Goal: Task Accomplishment & Management: Use online tool/utility

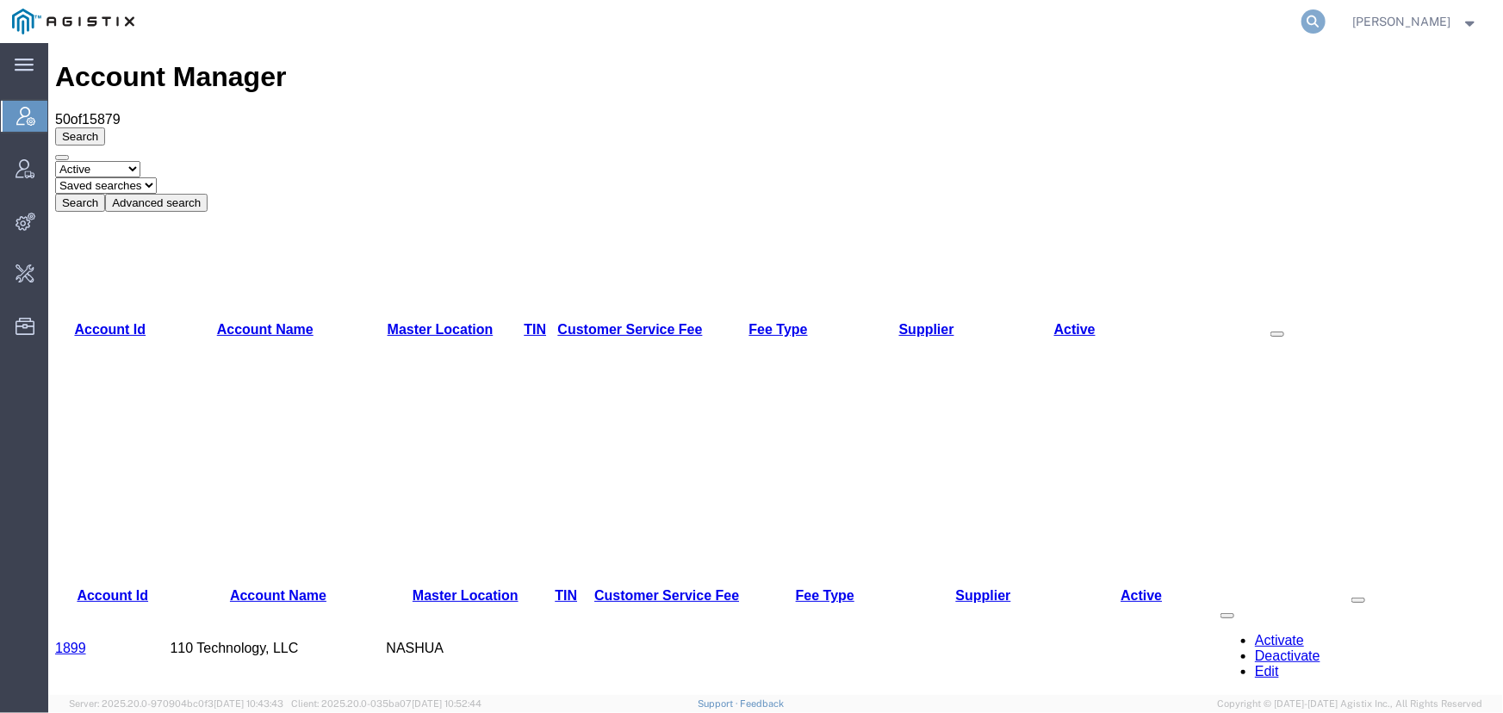
click at [1326, 25] on icon at bounding box center [1314, 21] width 24 height 24
type input "synopsys"
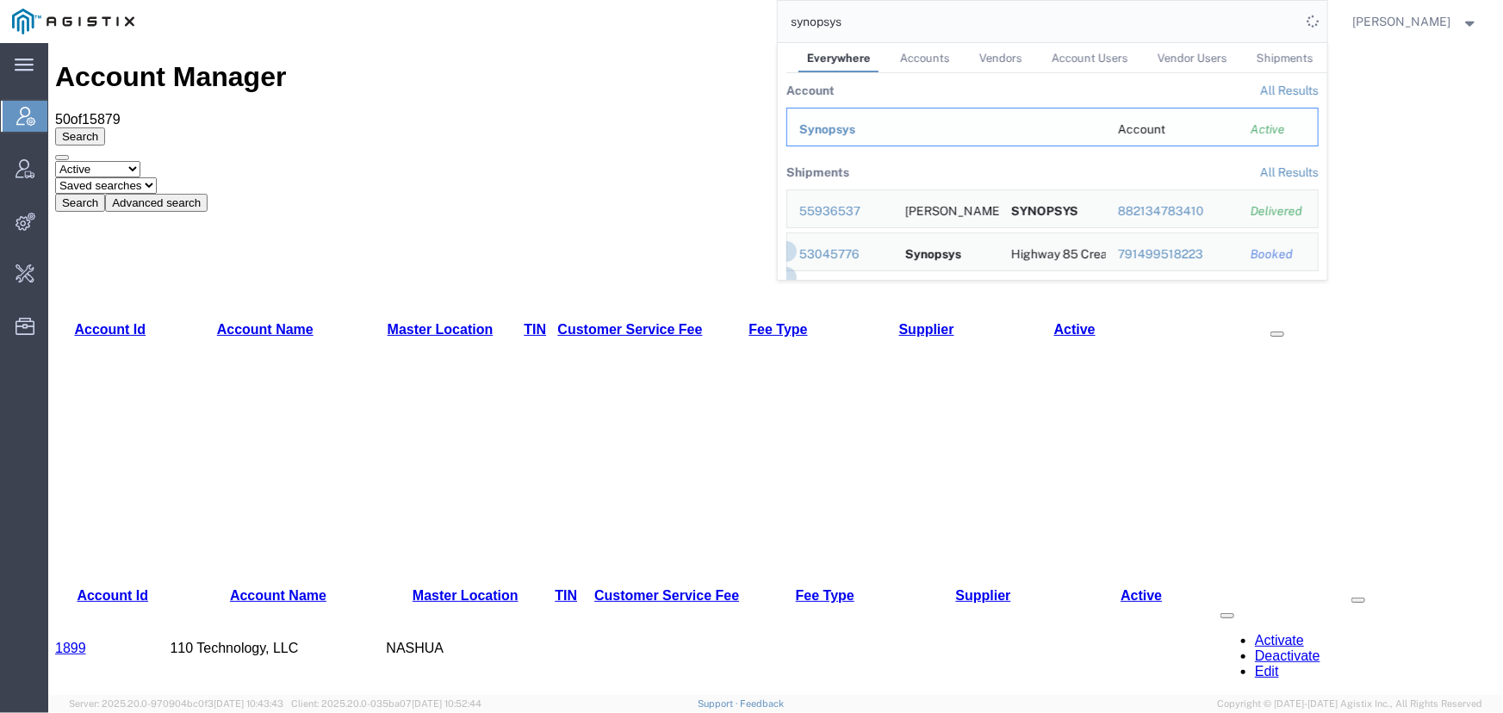
click at [840, 138] on td "Synopsys" at bounding box center [946, 127] width 320 height 39
click at [836, 134] on span "Synopsys" at bounding box center [827, 129] width 56 height 14
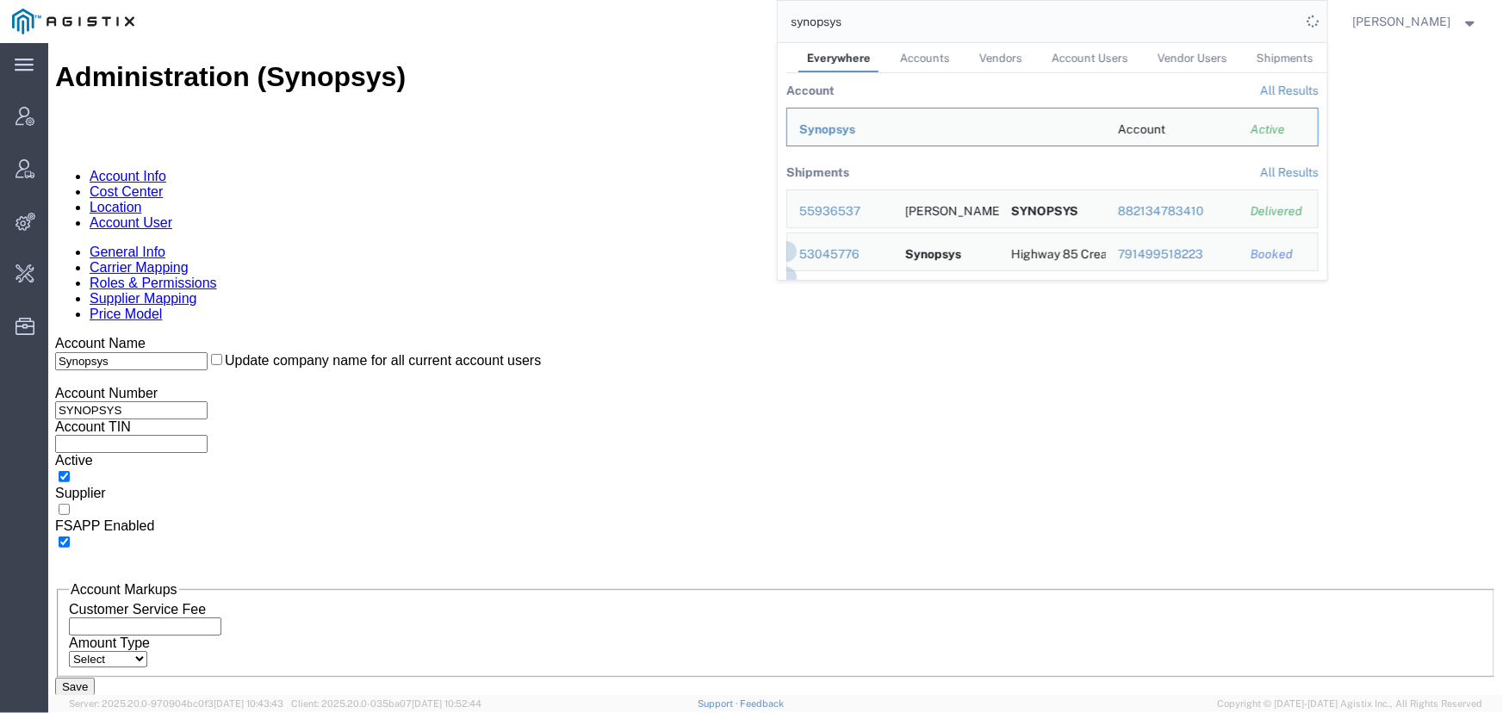
click at [141, 199] on link "Location" at bounding box center [115, 206] width 53 height 15
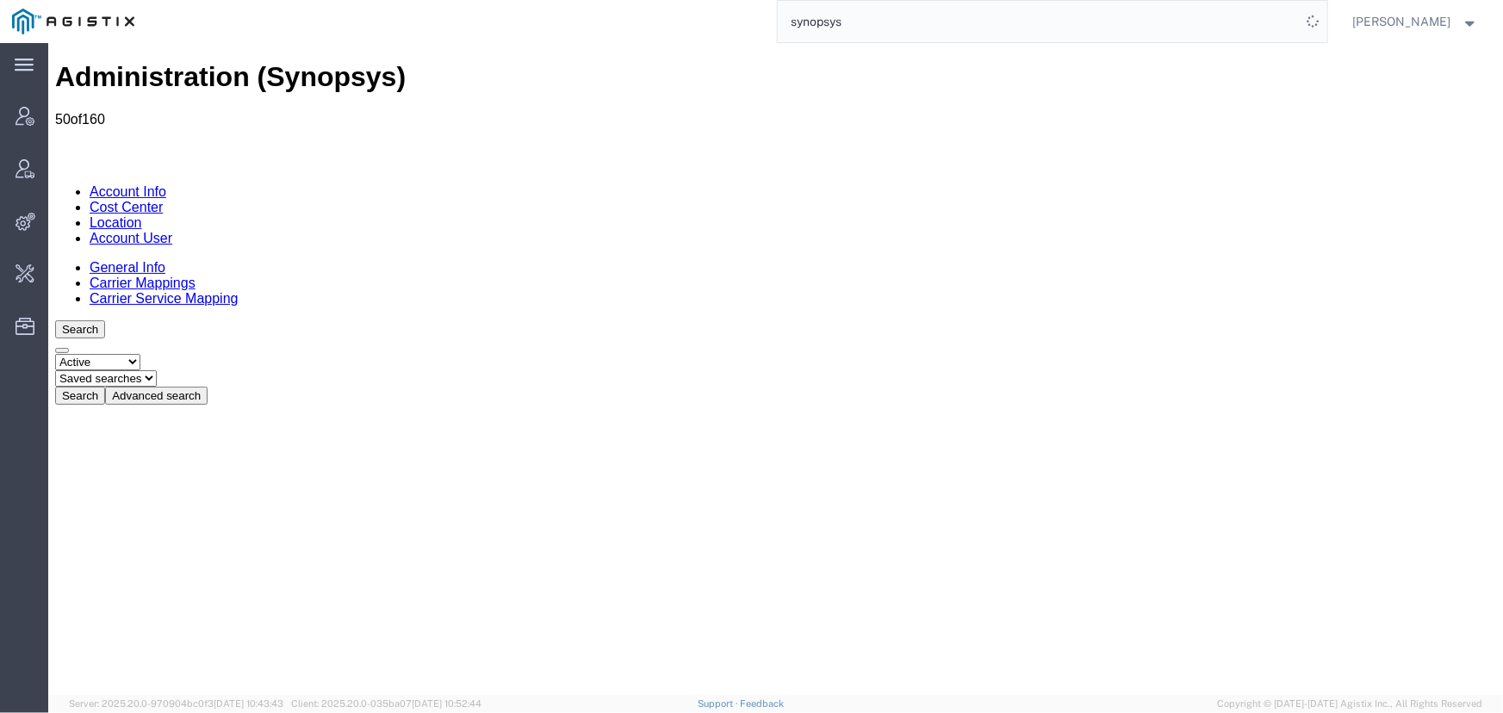
click at [207, 386] on button "Advanced search" at bounding box center [155, 395] width 103 height 18
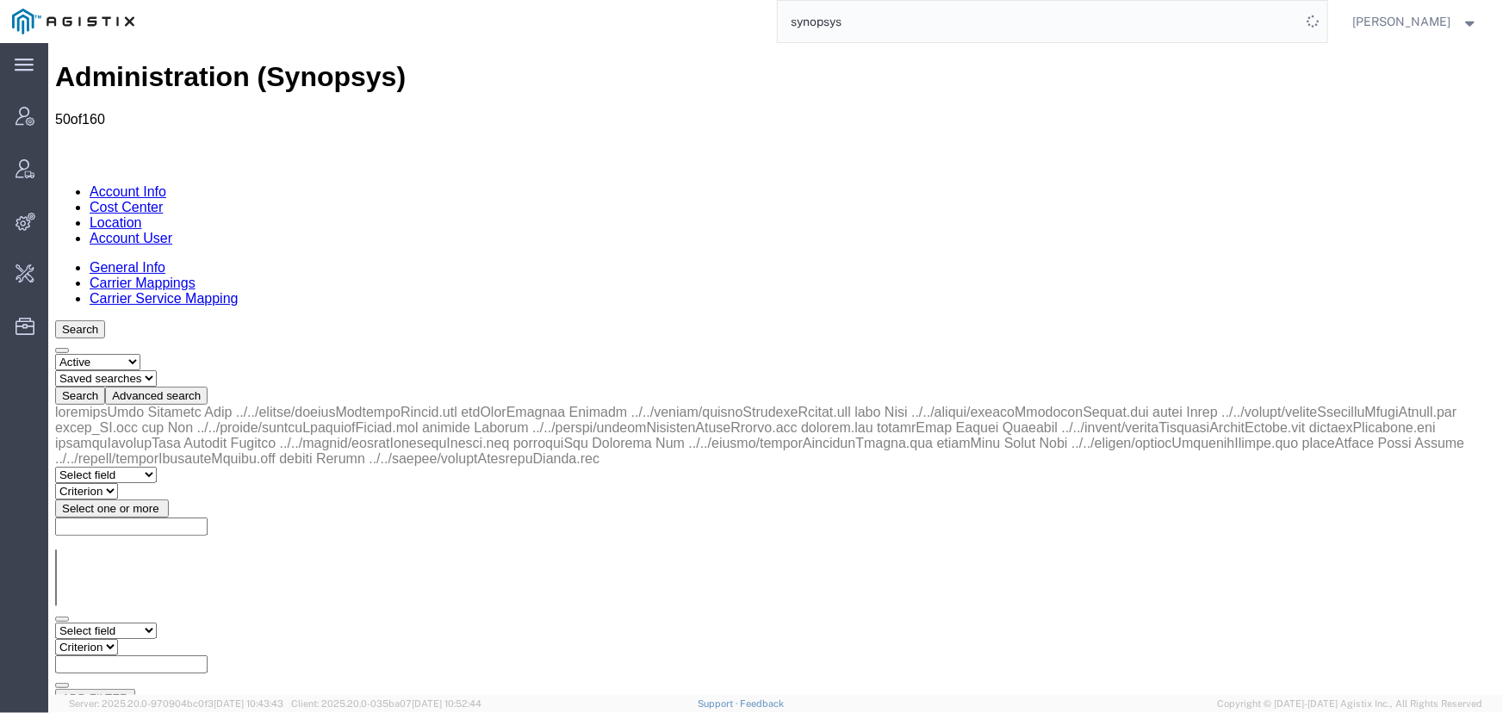
click at [111, 622] on select "Select field Address [GEOGRAPHIC_DATA] Location Name Location Num Master Locati…" at bounding box center [105, 630] width 102 height 16
select select "country"
click at [54, 622] on select "Select field Address [GEOGRAPHIC_DATA] Location Name Location Num Master Locati…" at bounding box center [105, 630] width 102 height 16
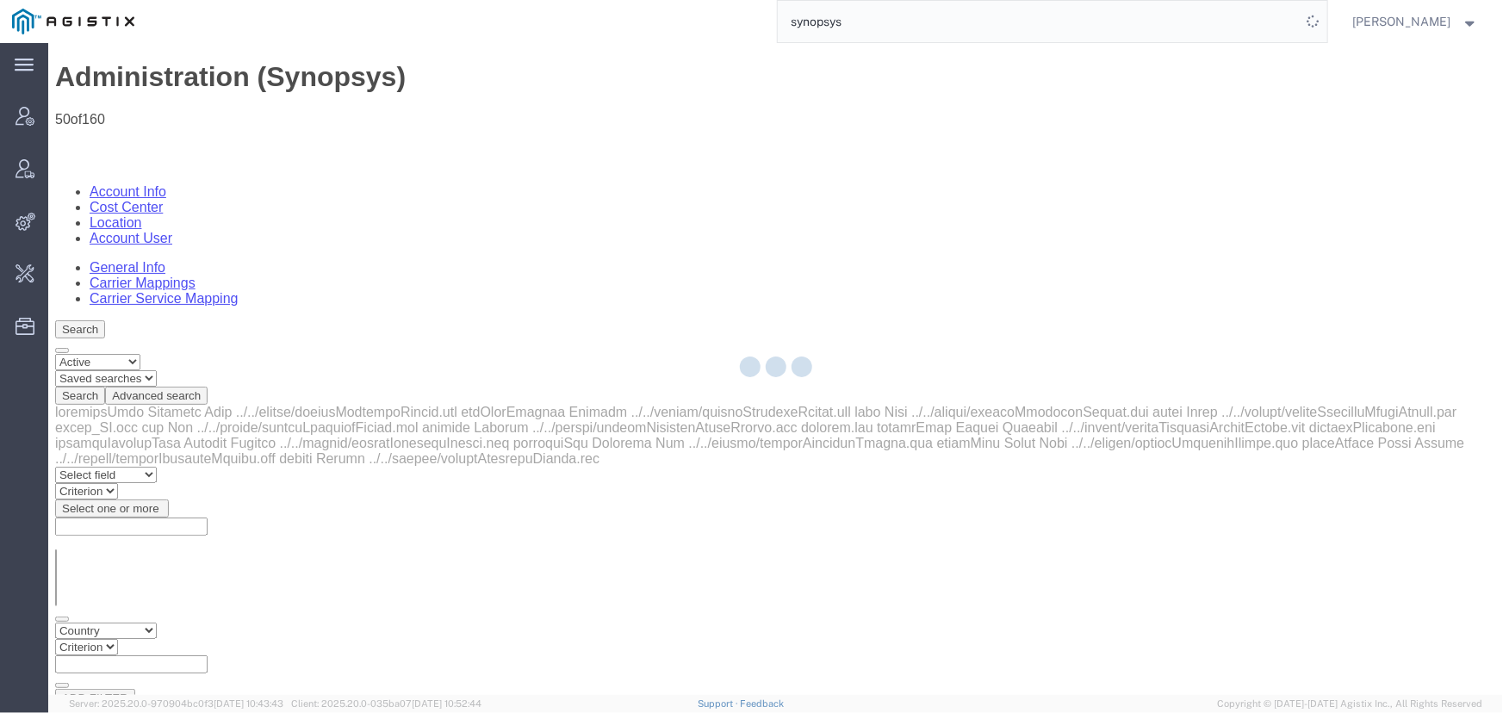
select select
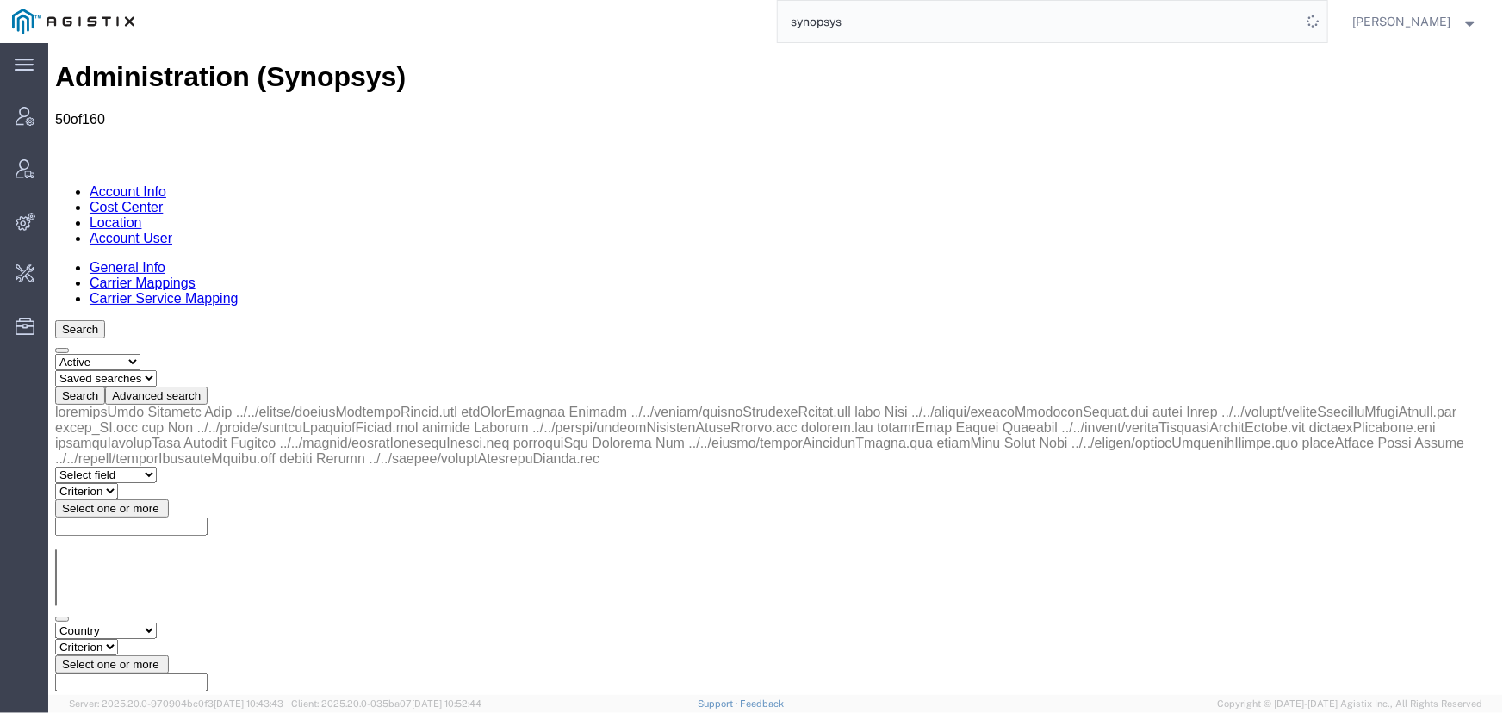
drag, startPoint x: 232, startPoint y: 270, endPoint x: 241, endPoint y: 274, distance: 10.1
click at [117, 638] on select "Criterion in not in" at bounding box center [85, 646] width 63 height 16
select select "in"
click at [117, 638] on select "Criterion in not in" at bounding box center [85, 646] width 63 height 16
click at [158, 657] on span "Select one or more" at bounding box center [109, 663] width 97 height 13
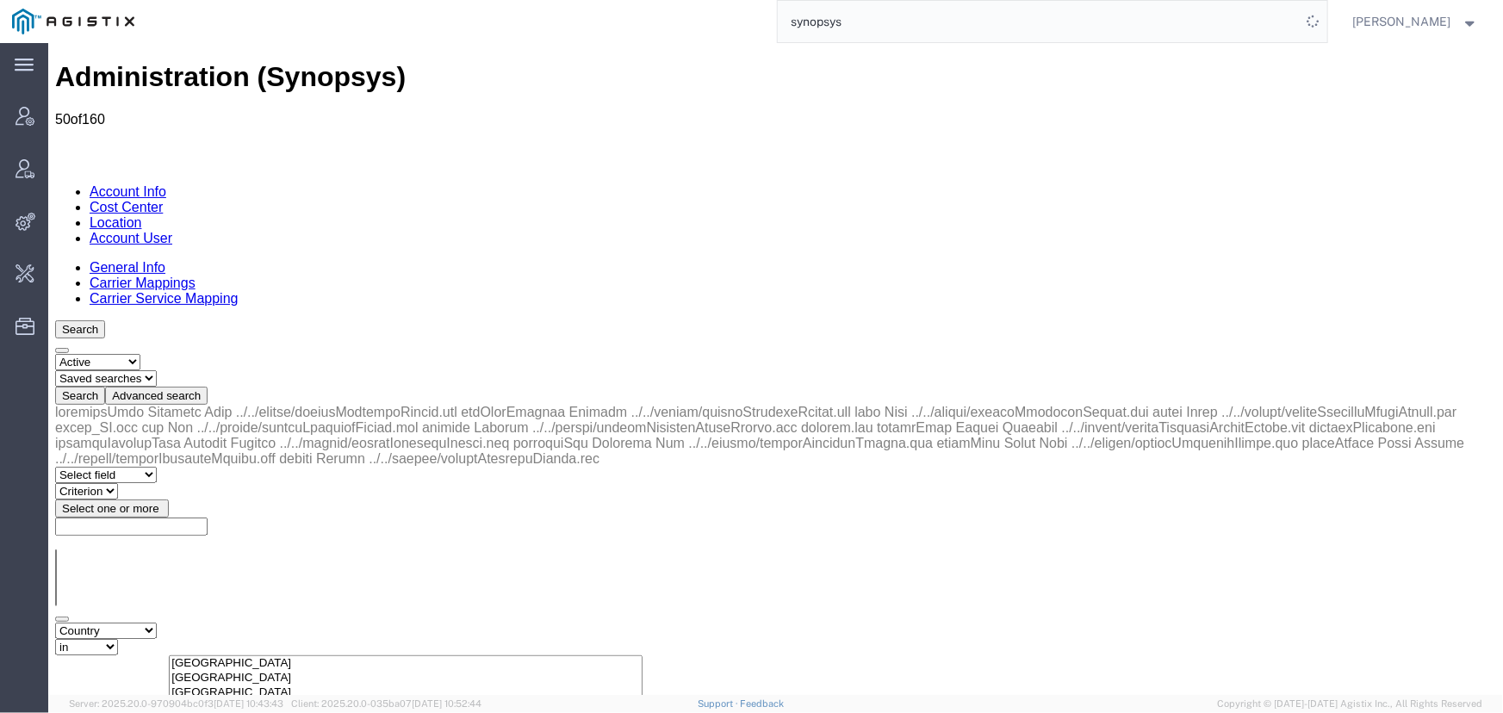
type input "fra"
select select "FR"
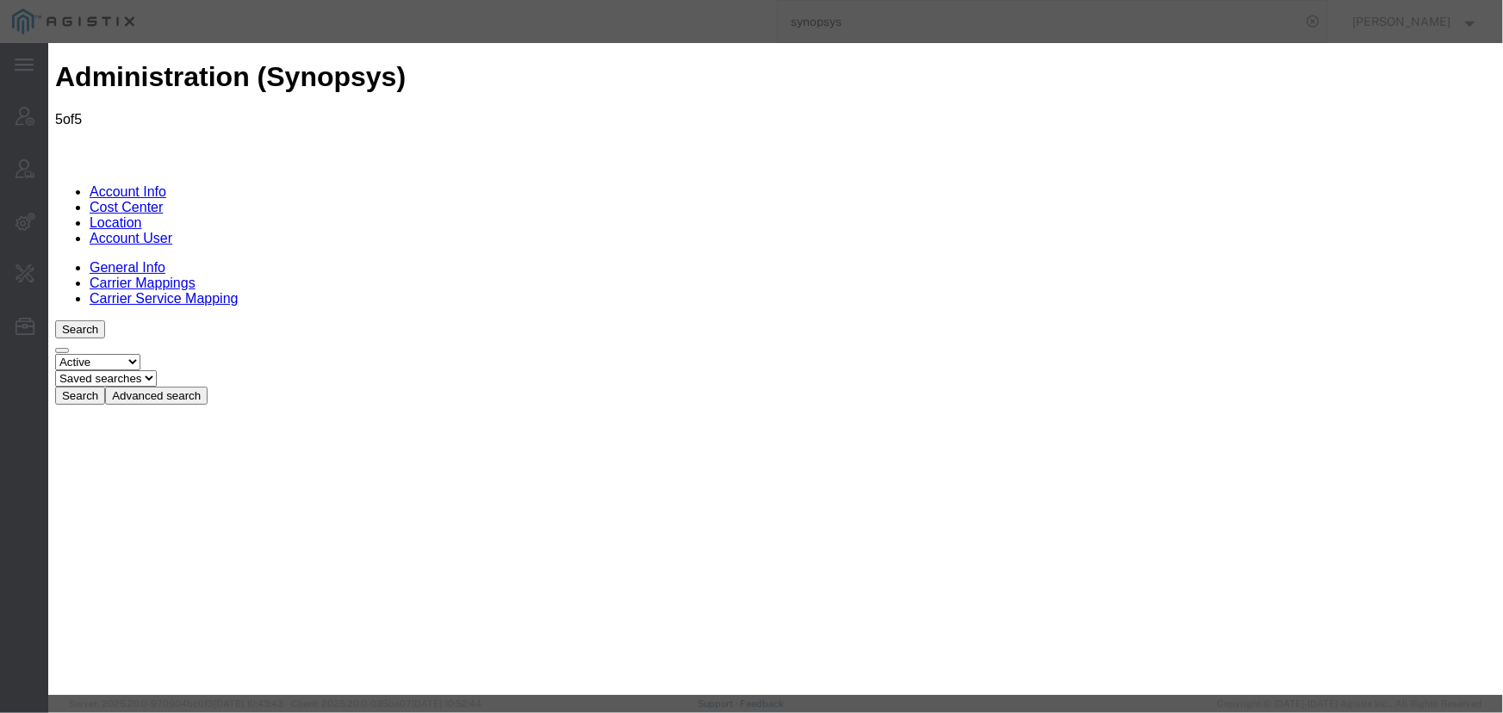
scroll to position [1879, 0]
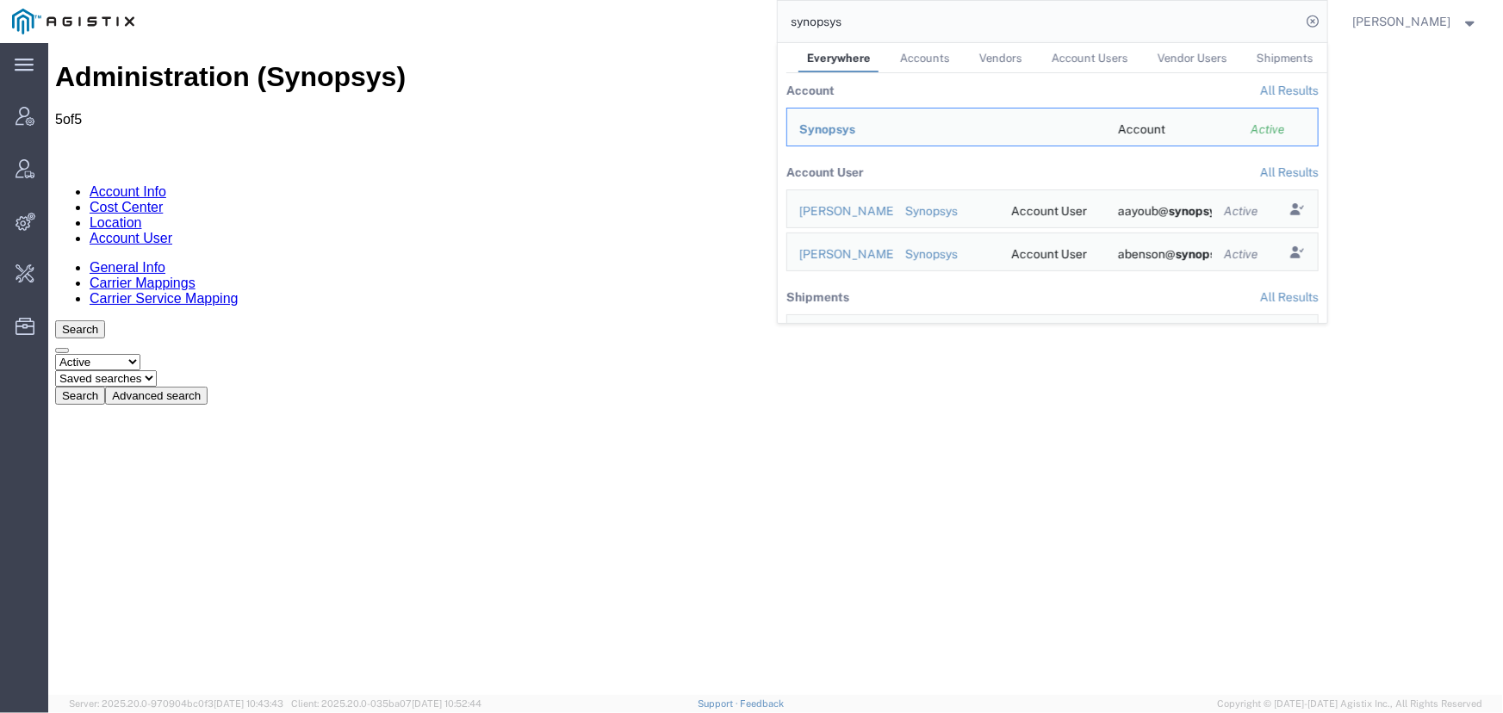
drag, startPoint x: 871, startPoint y: 36, endPoint x: 680, endPoint y: 16, distance: 191.4
click at [680, 16] on div "synopsys Everywhere Accounts Vendors Account Users Vendor Users Shipments Accou…" at bounding box center [736, 21] width 1181 height 43
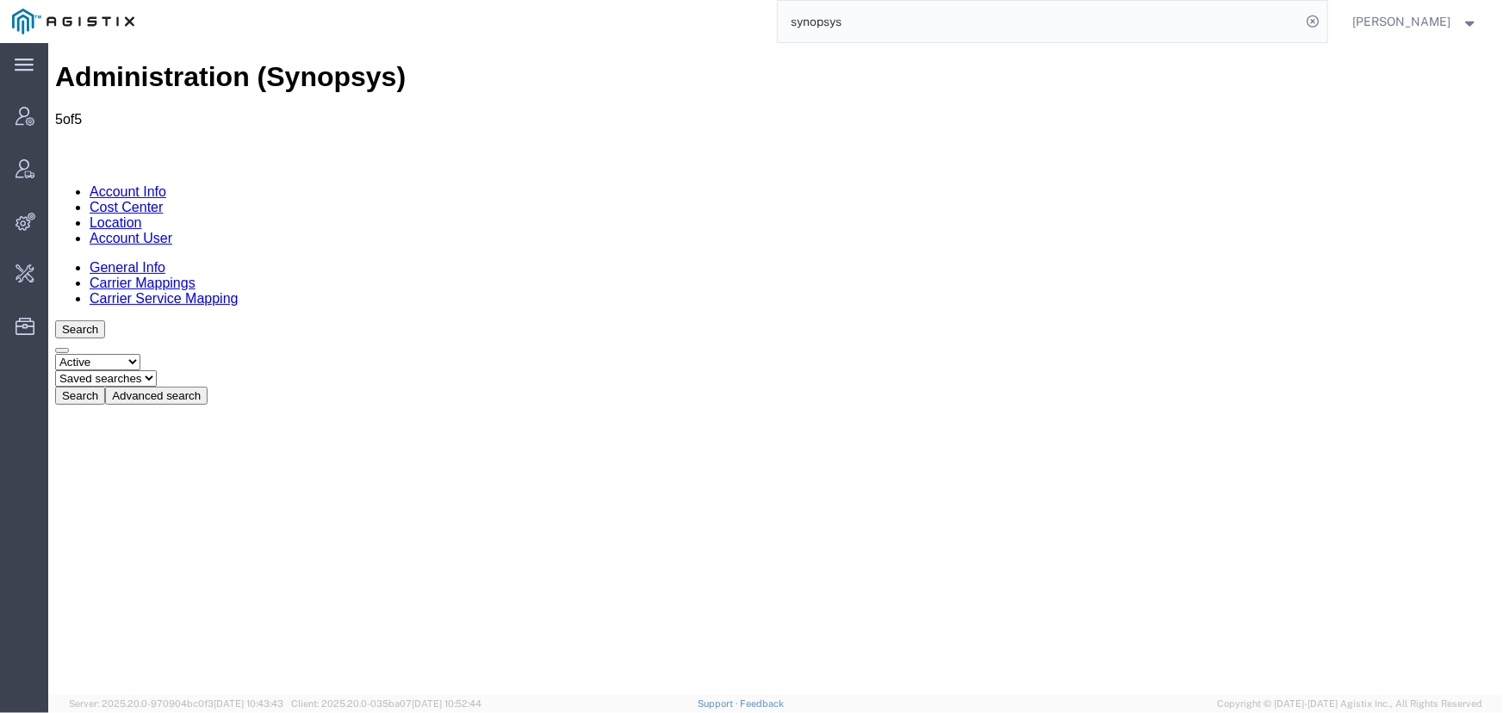
paste input "57002745 External"
drag, startPoint x: 870, startPoint y: 25, endPoint x: 1097, endPoint y: 42, distance: 228.1
click at [1020, 34] on input "57002745 External" at bounding box center [1040, 21] width 524 height 41
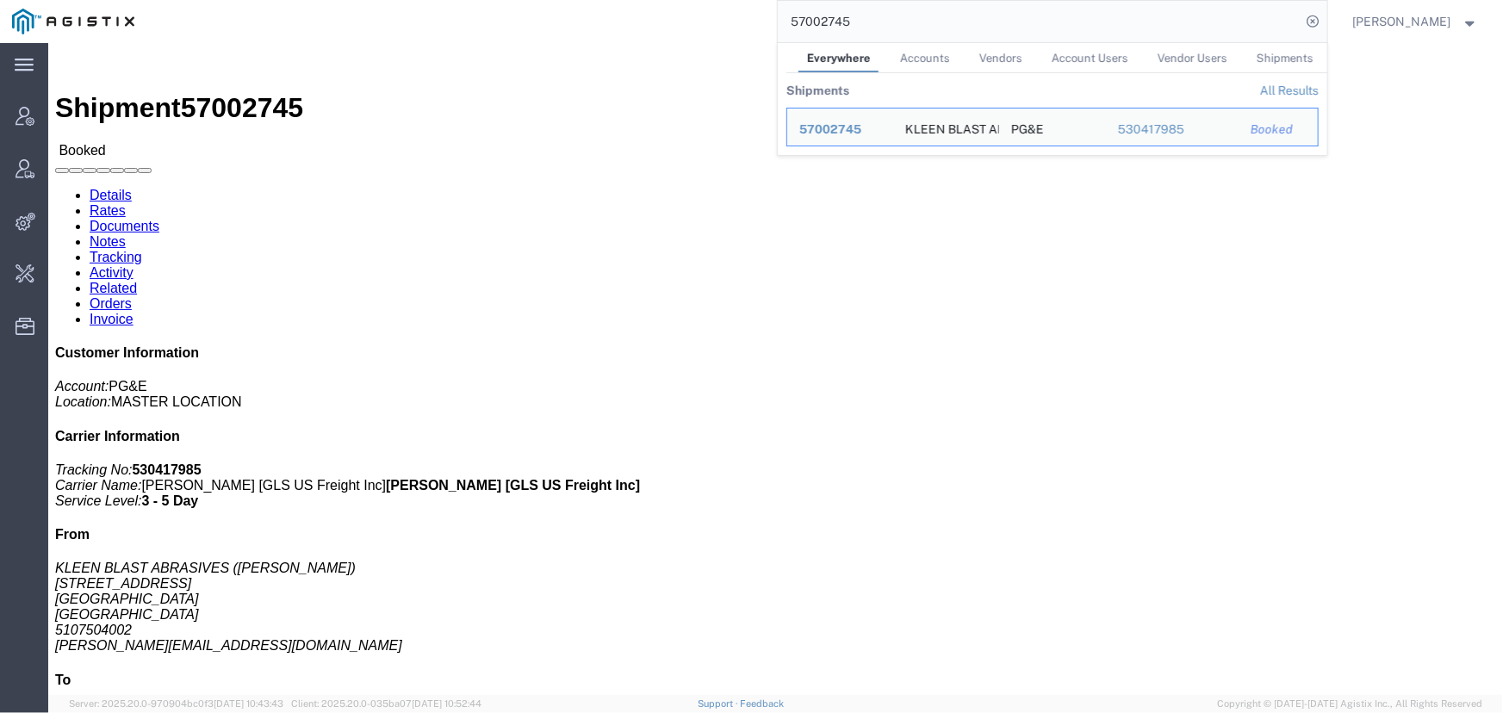
drag, startPoint x: 887, startPoint y: 9, endPoint x: 710, endPoint y: 34, distance: 179.3
click at [735, 33] on div "57002745 Everywhere Accounts Vendors Account Users Vendor Users Shipments Shipm…" at bounding box center [736, 21] width 1181 height 43
paste input "6996907 External"
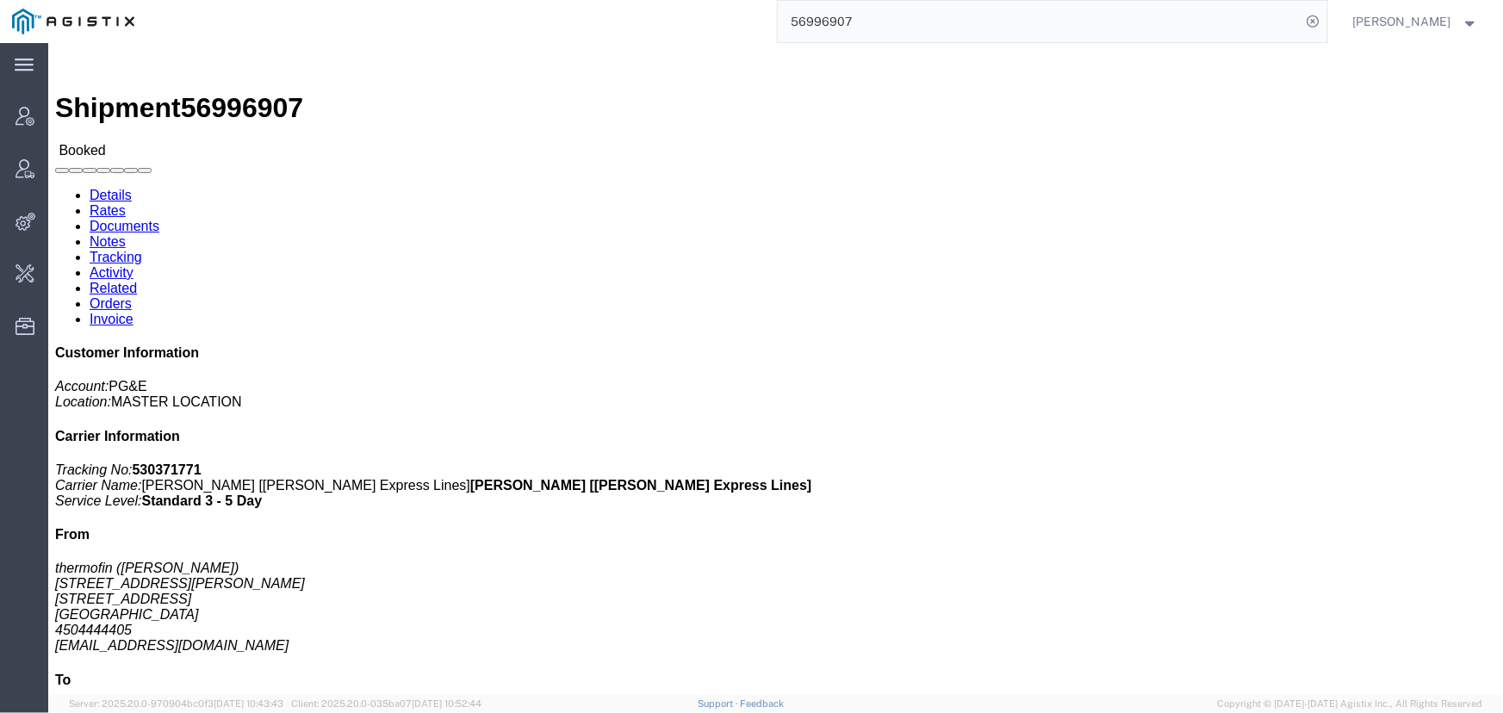
drag, startPoint x: 889, startPoint y: 22, endPoint x: 680, endPoint y: 25, distance: 209.3
click at [734, 22] on div "56996907" at bounding box center [736, 21] width 1181 height 43
paste input "@[DOMAIN_NAME]"
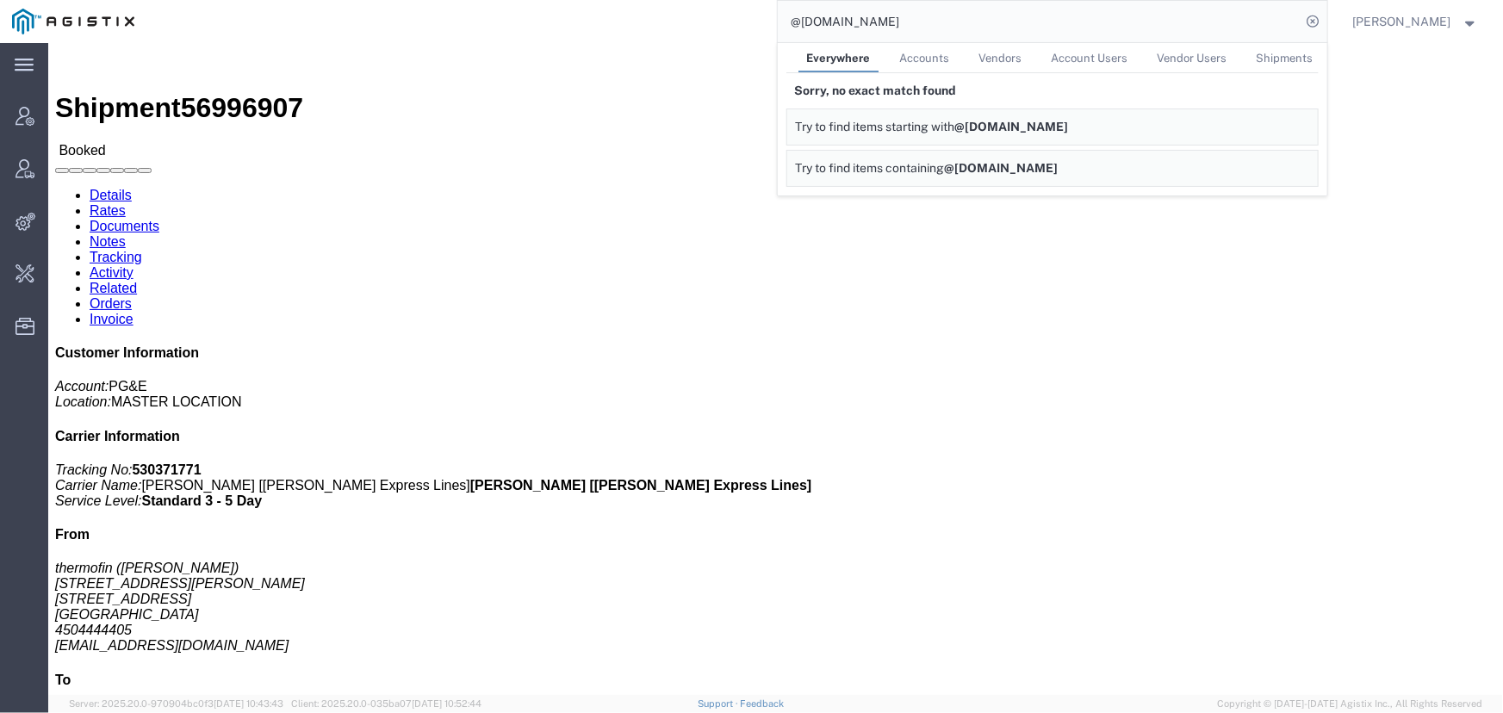
click at [706, 35] on div "@[DOMAIN_NAME] Everywhere Accounts Vendors Account Users Vendor Users Shipments…" at bounding box center [736, 21] width 1181 height 43
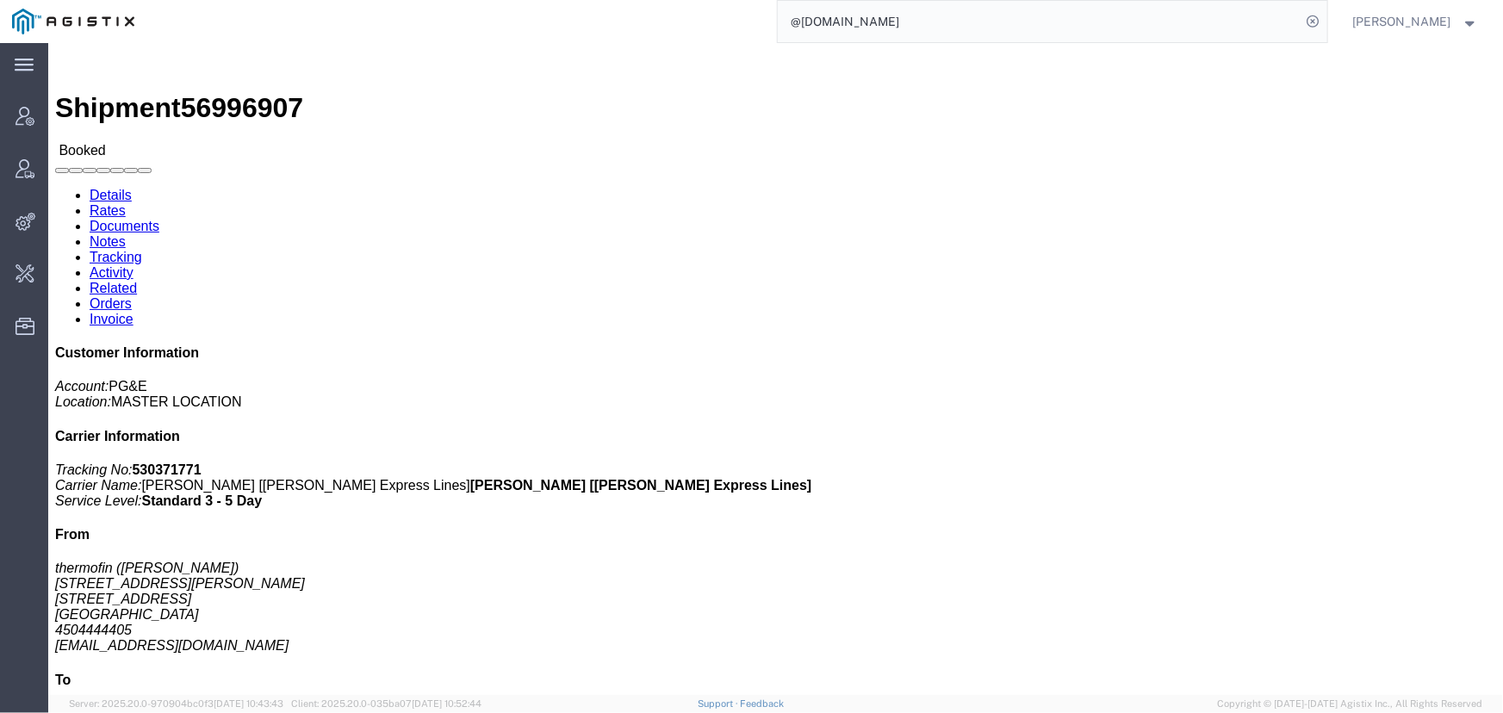
drag, startPoint x: 983, startPoint y: 30, endPoint x: 618, endPoint y: 41, distance: 365.4
click at [618, 41] on div "@[DOMAIN_NAME]" at bounding box center [736, 21] width 1181 height 43
paste input "56994031 External"
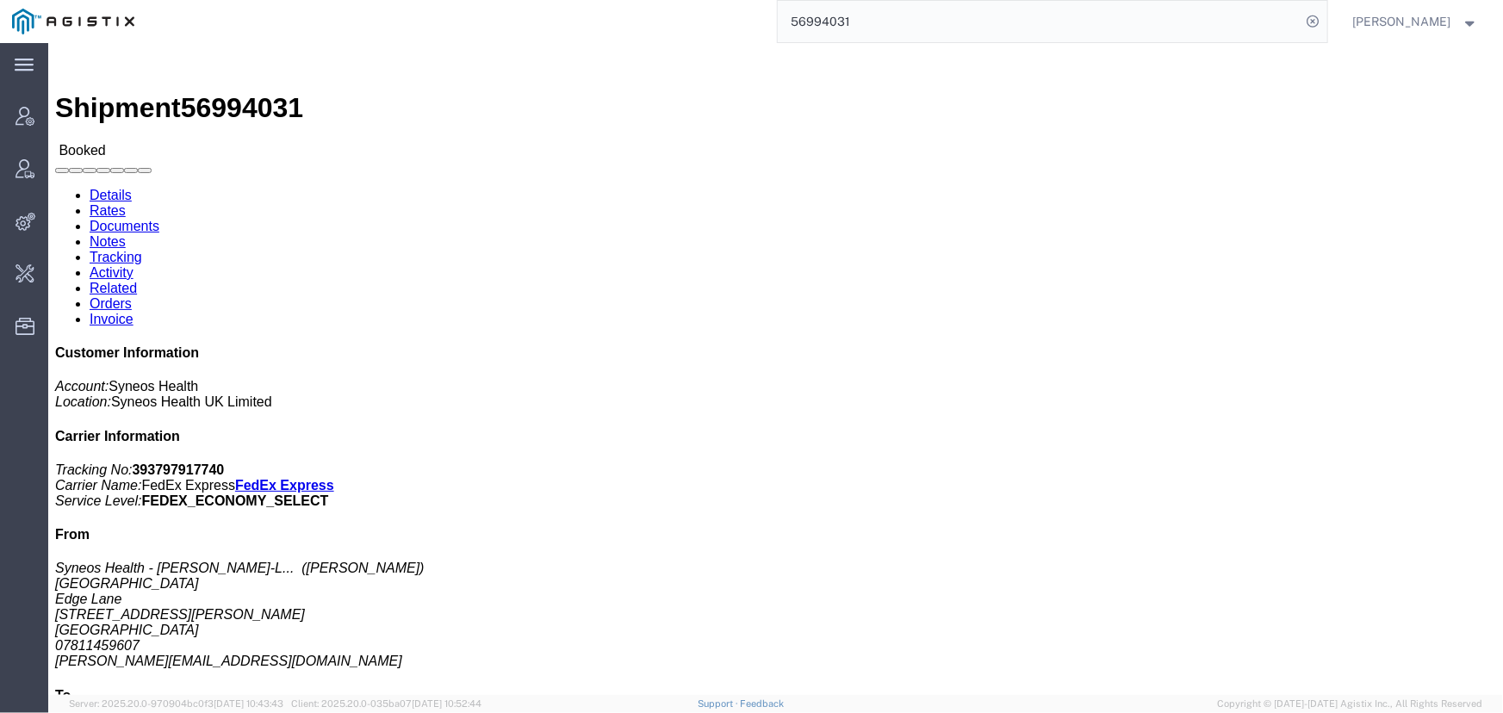
click at [649, 30] on div "56994031" at bounding box center [736, 21] width 1181 height 43
paste input "83174 External"
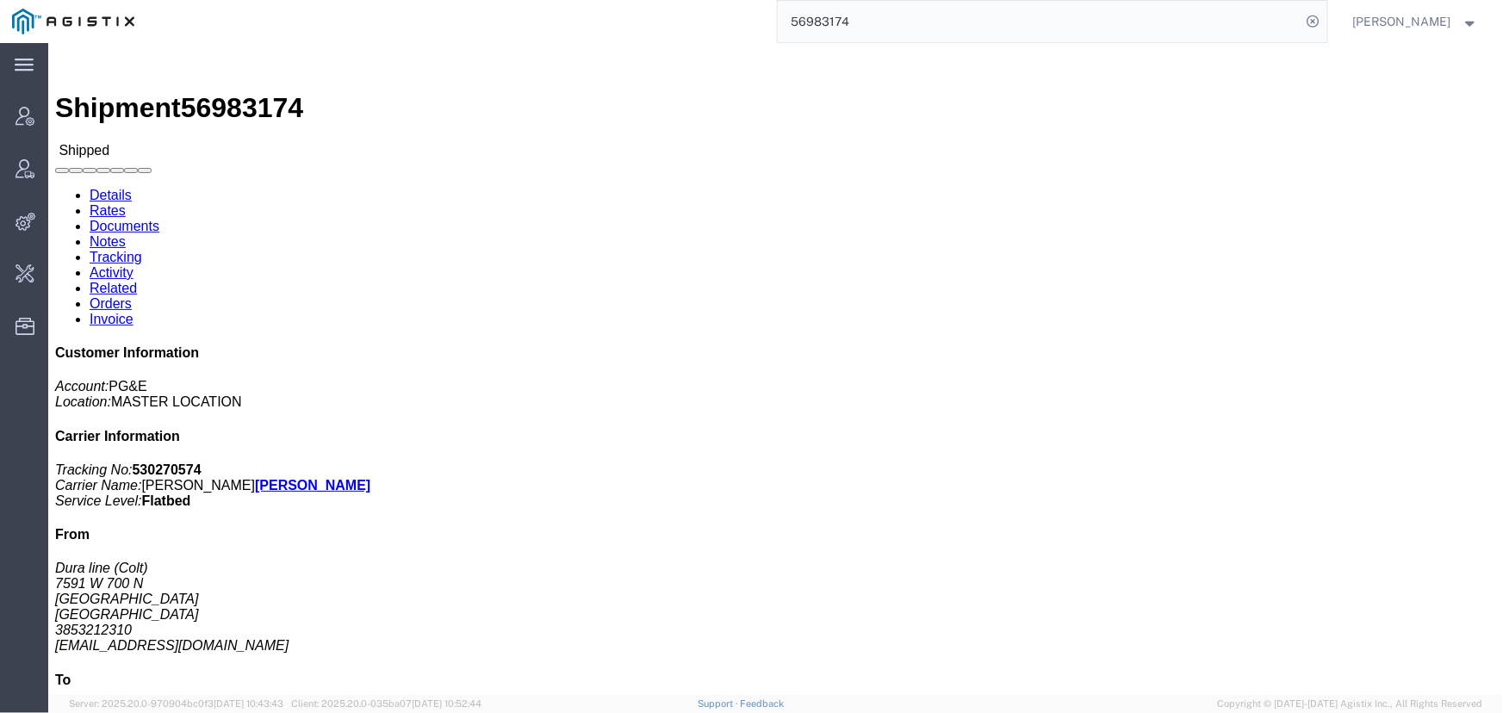
drag, startPoint x: 914, startPoint y: 14, endPoint x: 600, endPoint y: 18, distance: 313.6
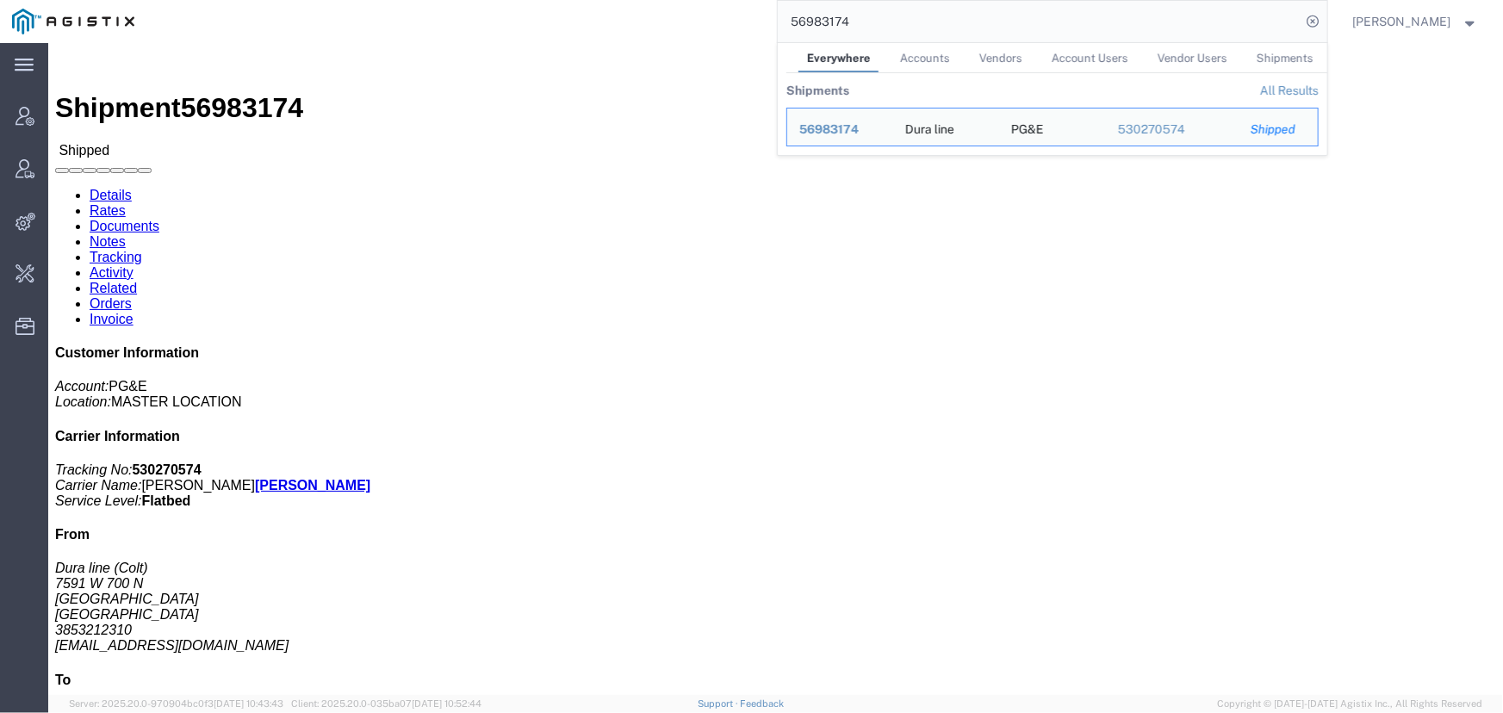
paste input "2633 External"
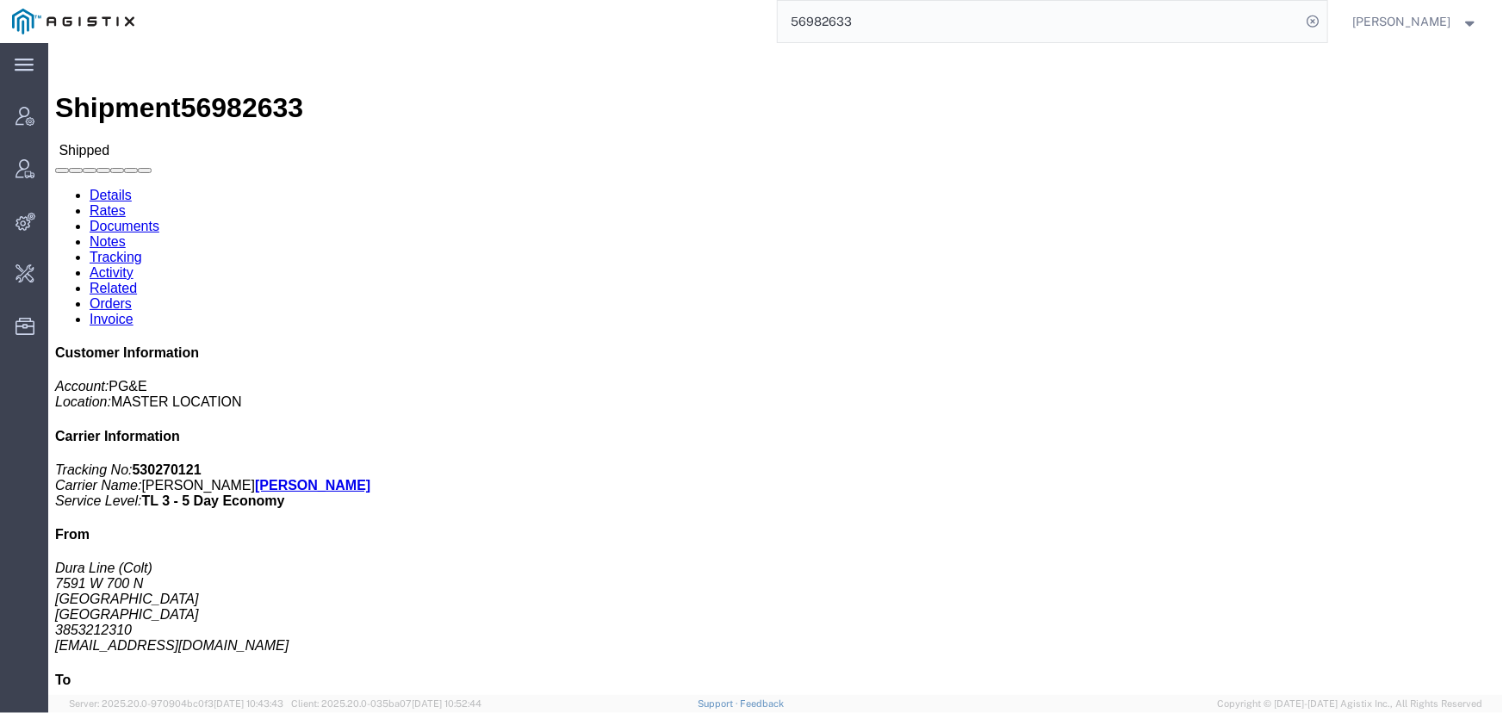
click at [593, 16] on div "56982633" at bounding box center [736, 21] width 1181 height 43
paste input "78713 External"
type input "56978713"
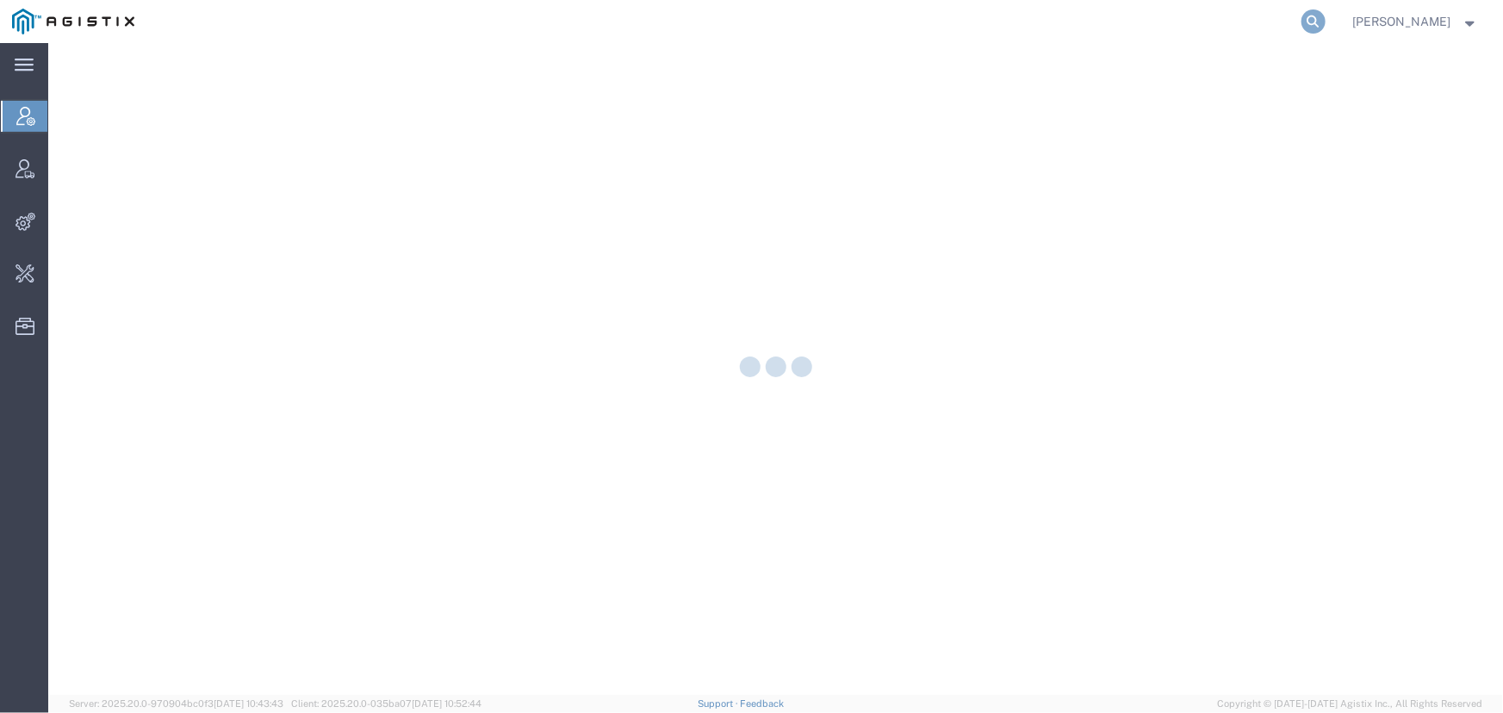
click at [1326, 16] on icon at bounding box center [1314, 21] width 24 height 24
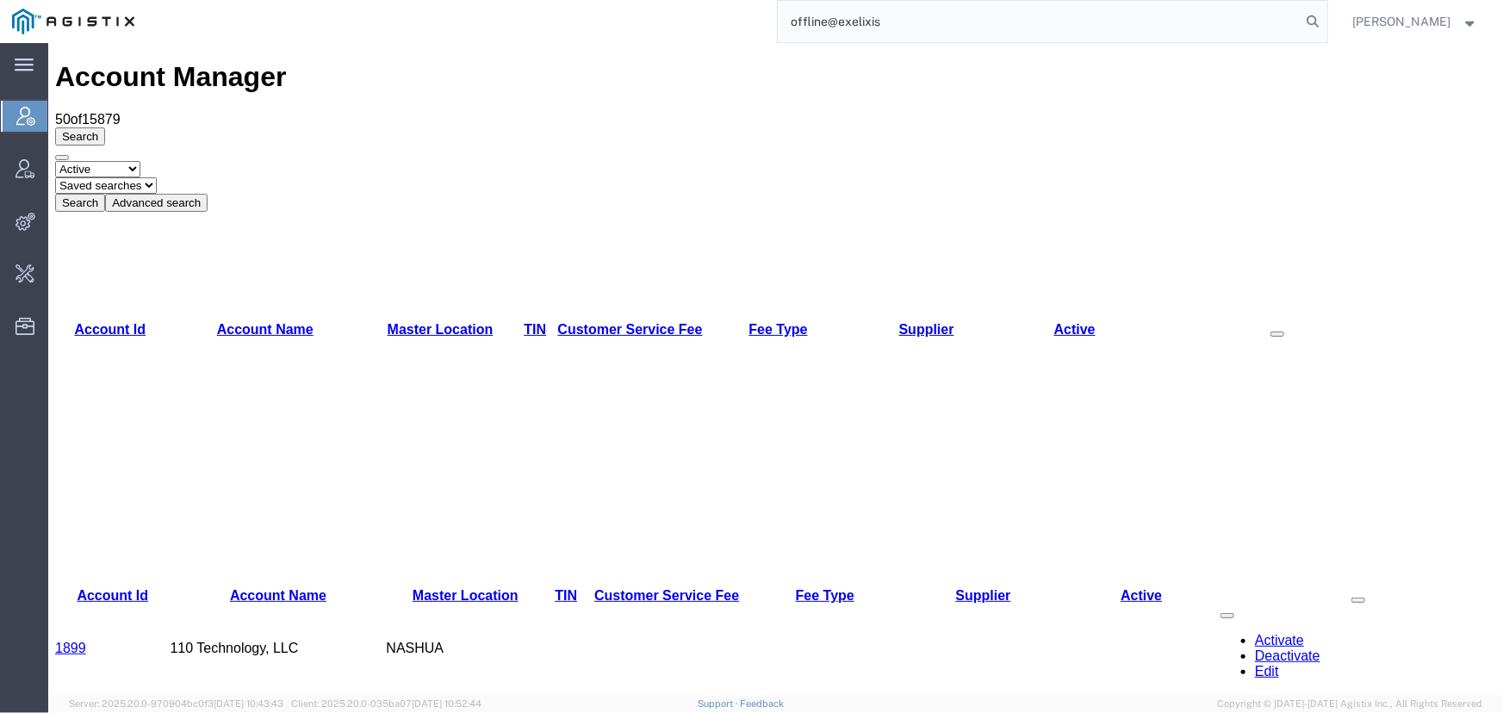
type input "offline@exelixis"
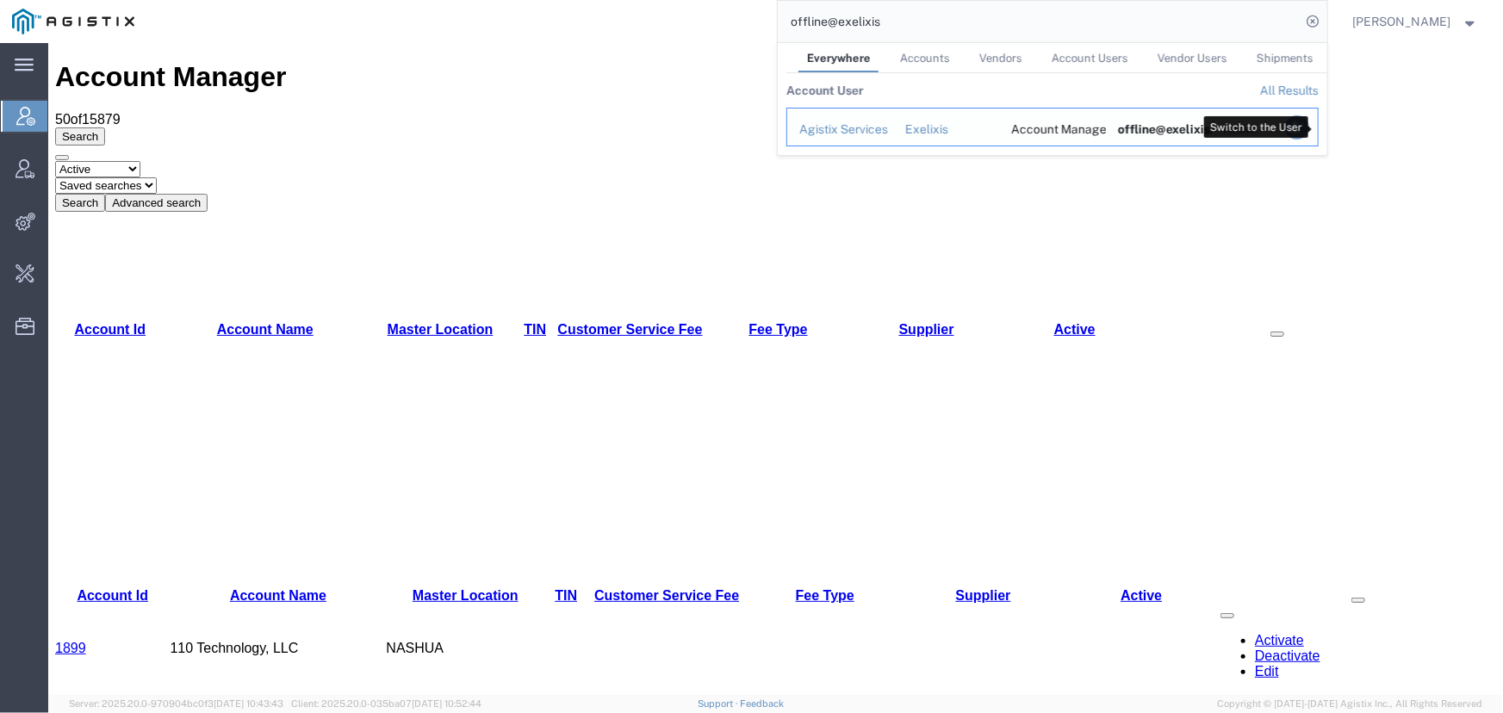
click at [1308, 126] on icon "Search Results" at bounding box center [1296, 127] width 24 height 24
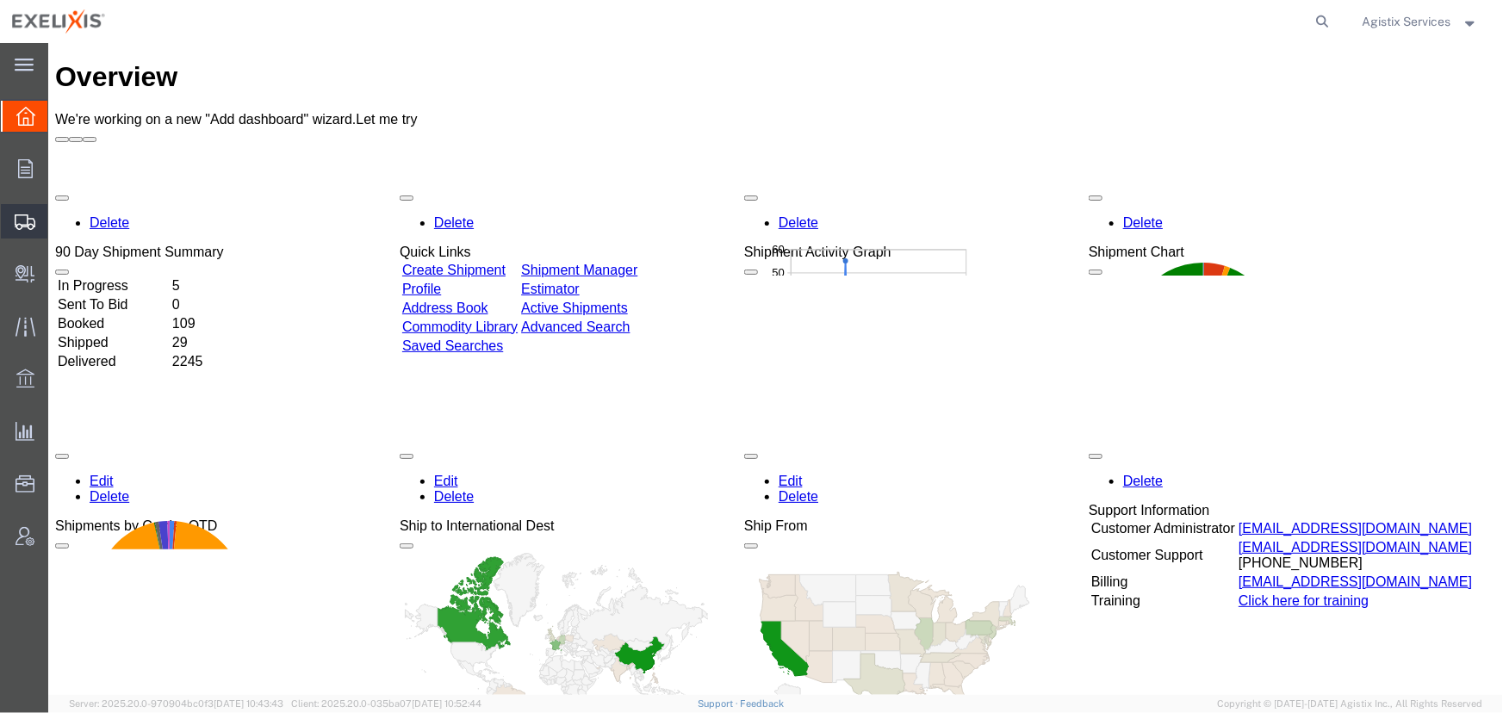
click at [0, 0] on span "Shipment Manager" at bounding box center [0, 0] width 0 height 0
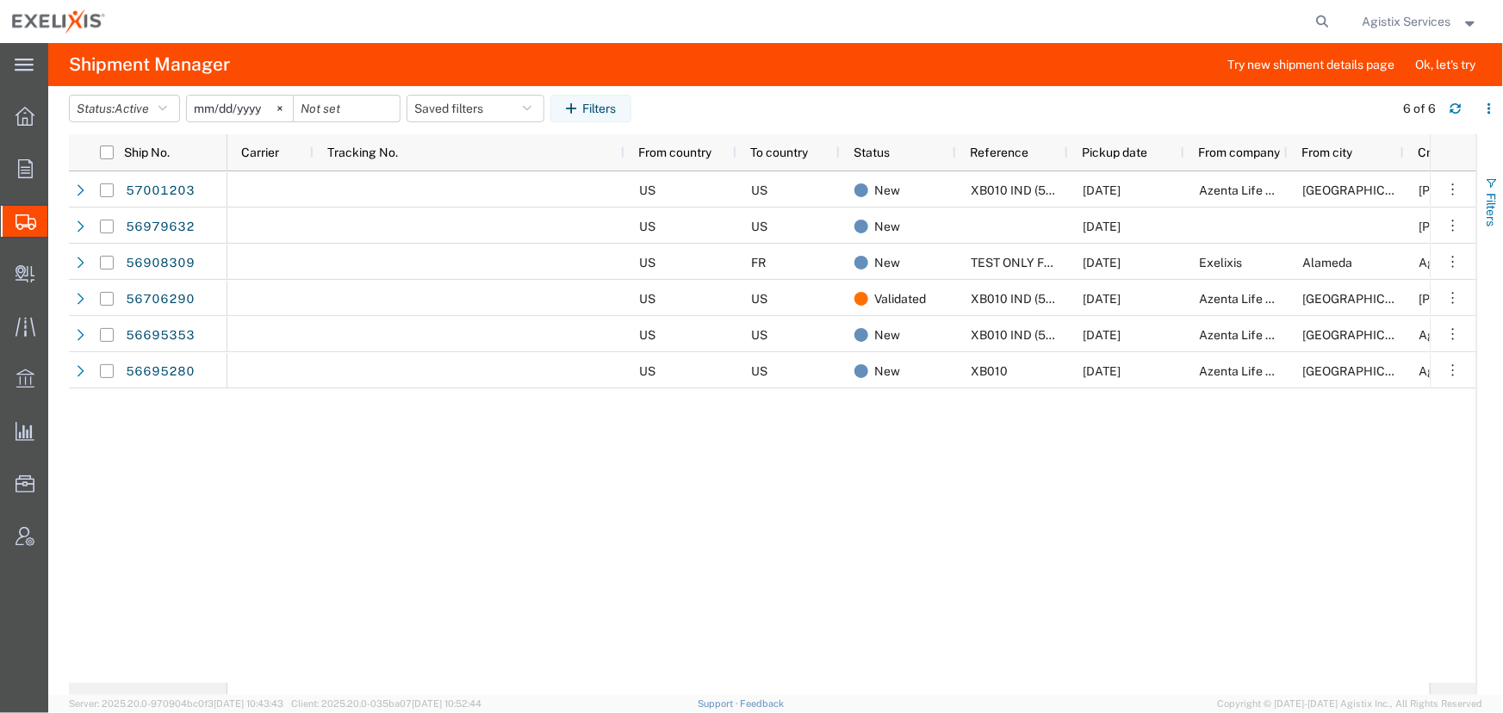
click at [1484, 206] on span "Filters" at bounding box center [1491, 210] width 14 height 34
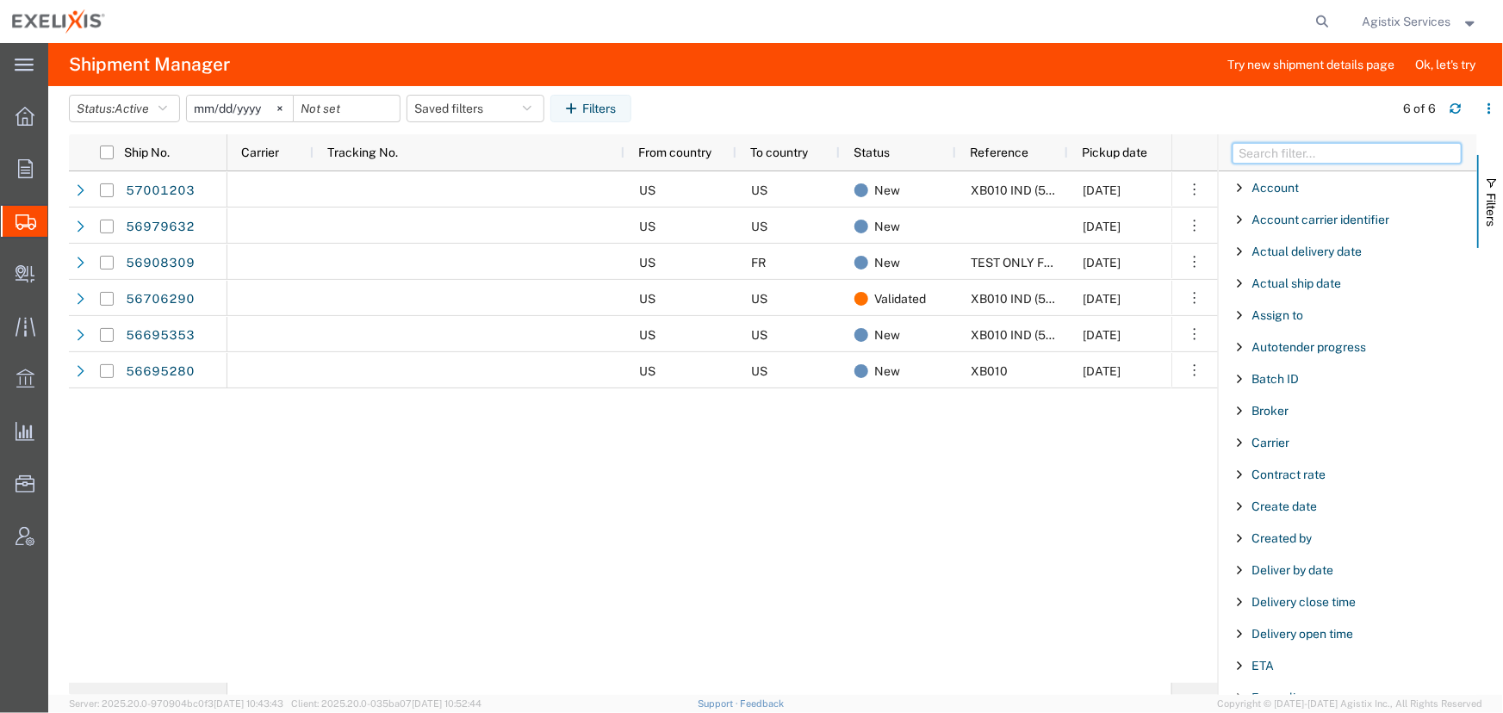
click at [1414, 152] on input "Filter Columns Input" at bounding box center [1347, 153] width 229 height 21
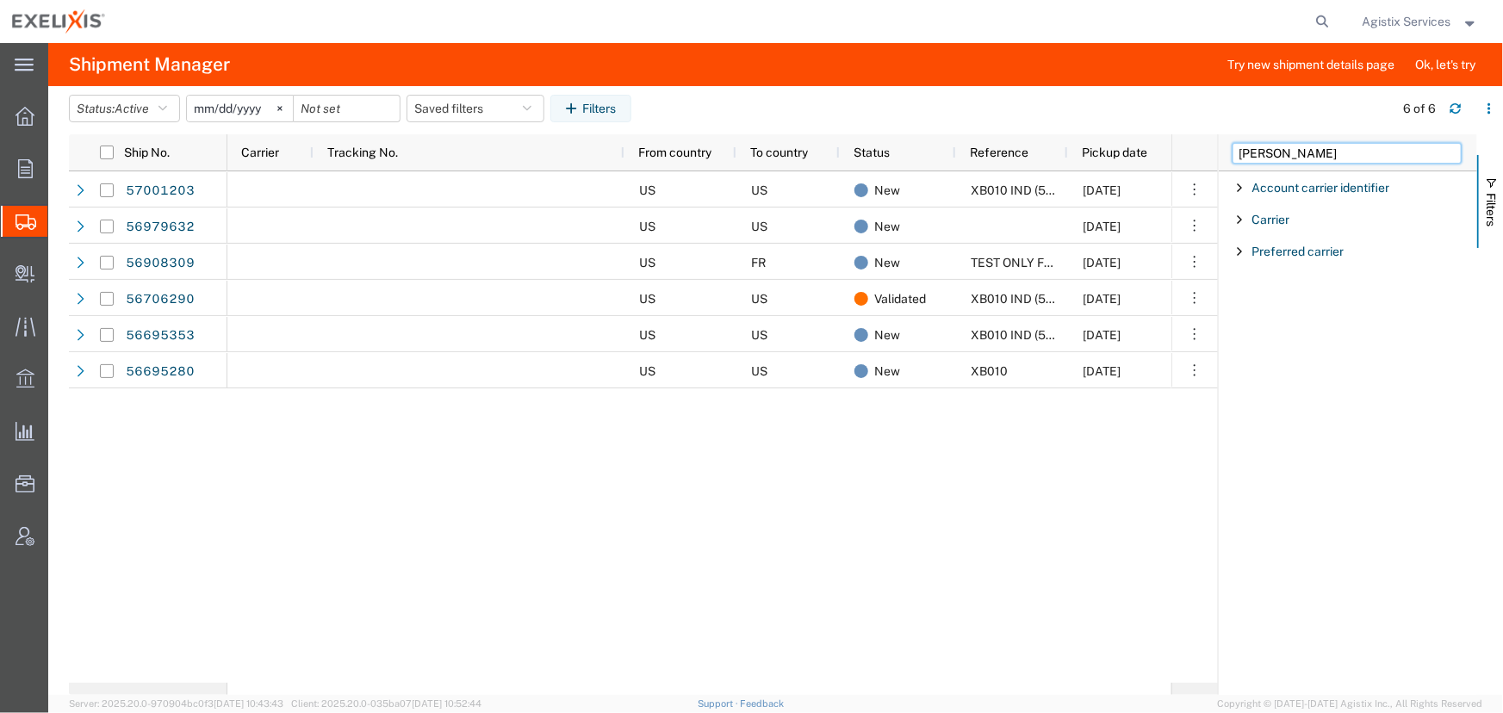
type input "carr"
click at [1244, 220] on span "Filter List 3 Filters" at bounding box center [1240, 220] width 14 height 14
click at [1275, 294] on input "Filter Value" at bounding box center [1354, 292] width 226 height 21
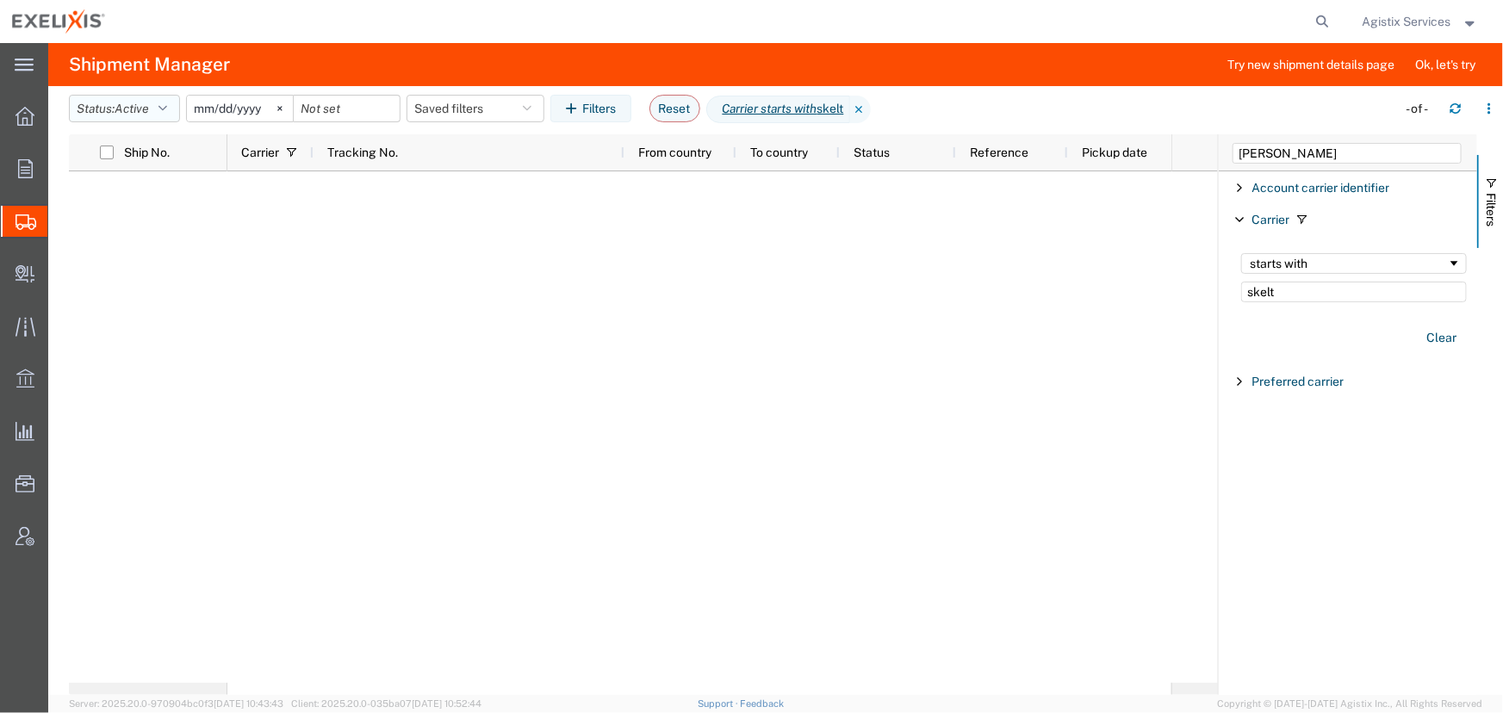
type input "skelt"
click at [145, 103] on span "Active" at bounding box center [132, 109] width 34 height 14
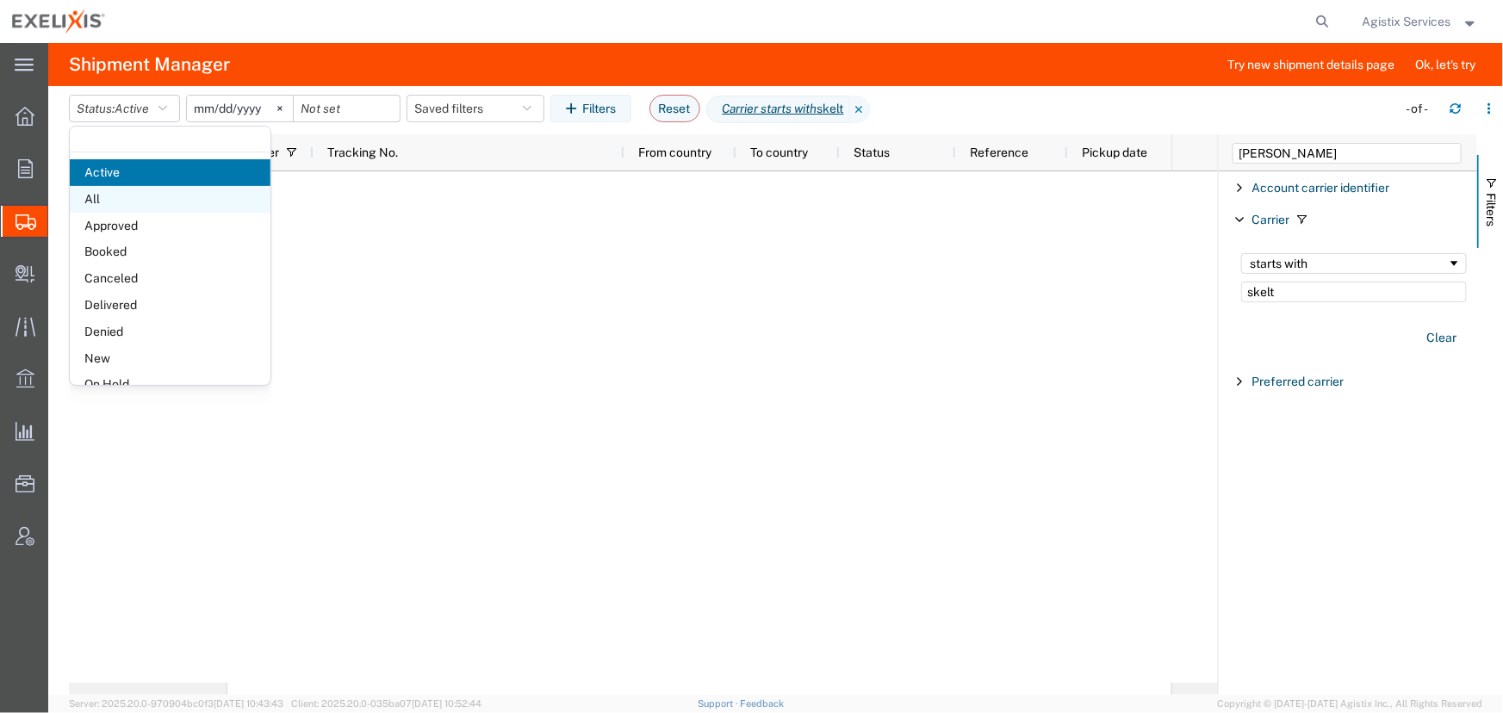
click at [149, 193] on span "All" at bounding box center [170, 199] width 201 height 27
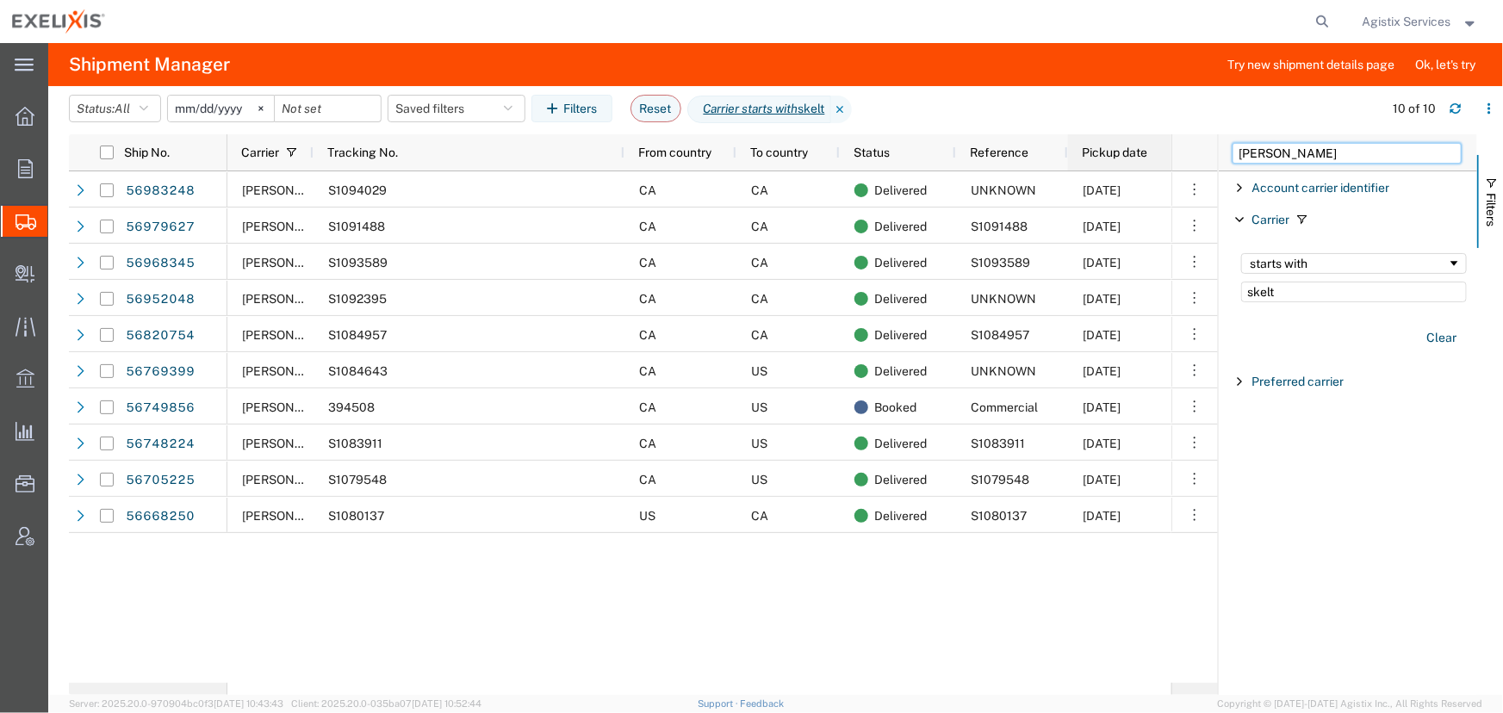
drag, startPoint x: 1155, startPoint y: 156, endPoint x: 1137, endPoint y: 156, distance: 18.1
click at [1137, 156] on div "Ship No. Carrier Tracking No. From country To country Status Reference Pickup d…" at bounding box center [786, 414] width 1434 height 561
type input "intern"
click at [1240, 181] on span "Filter List 1 Filters" at bounding box center [1240, 188] width 14 height 14
click at [1242, 245] on label "No" at bounding box center [1356, 250] width 241 height 26
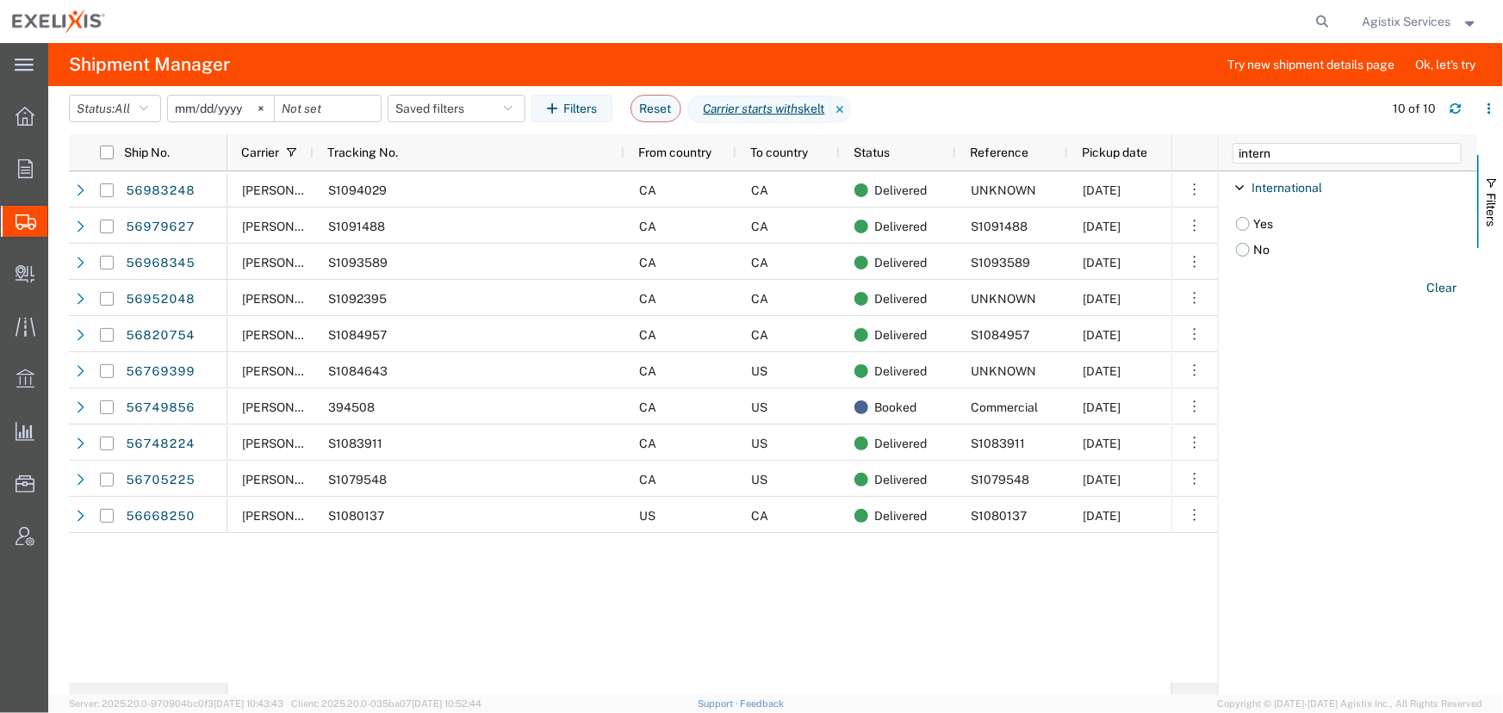
click at [0, 0] on input "No" at bounding box center [0, 0] width 0 height 0
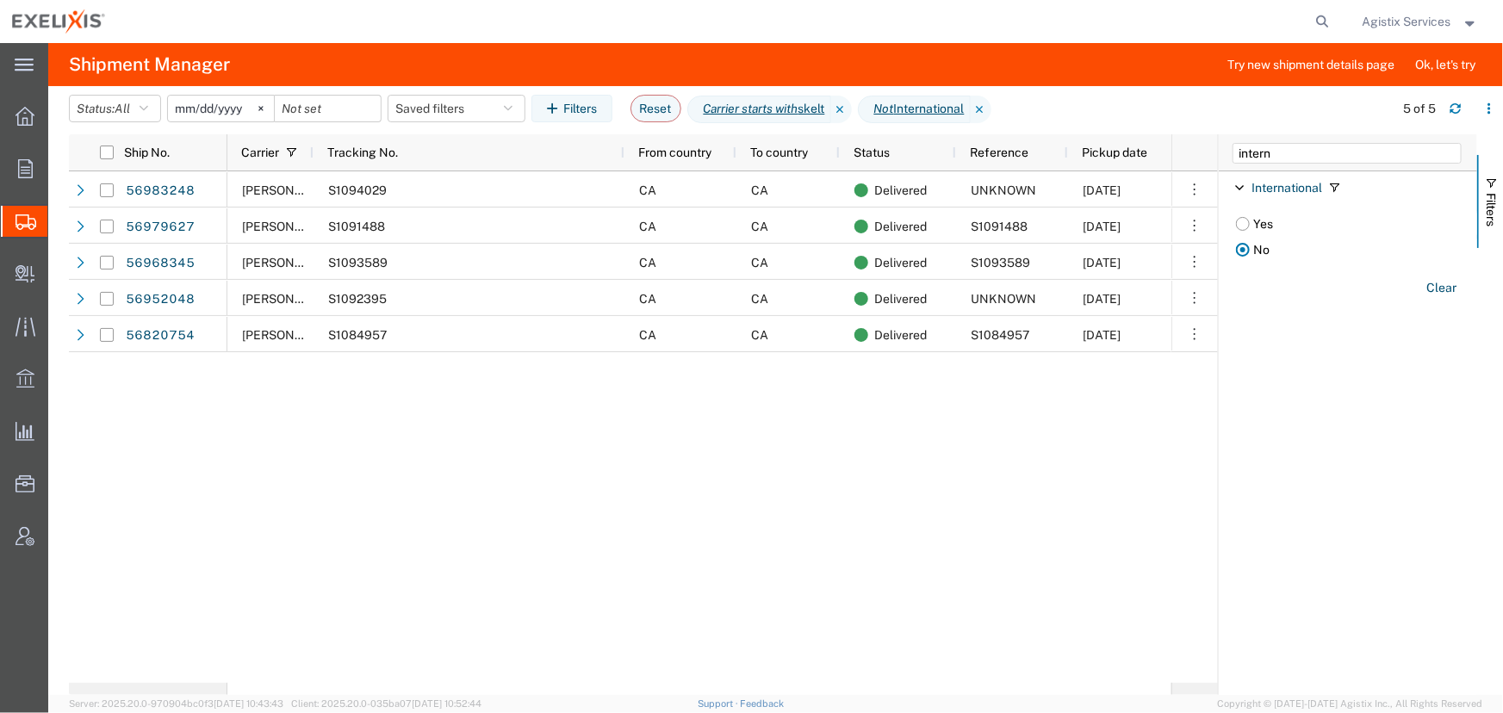
click at [234, 109] on input "2025-09-02" at bounding box center [221, 109] width 106 height 26
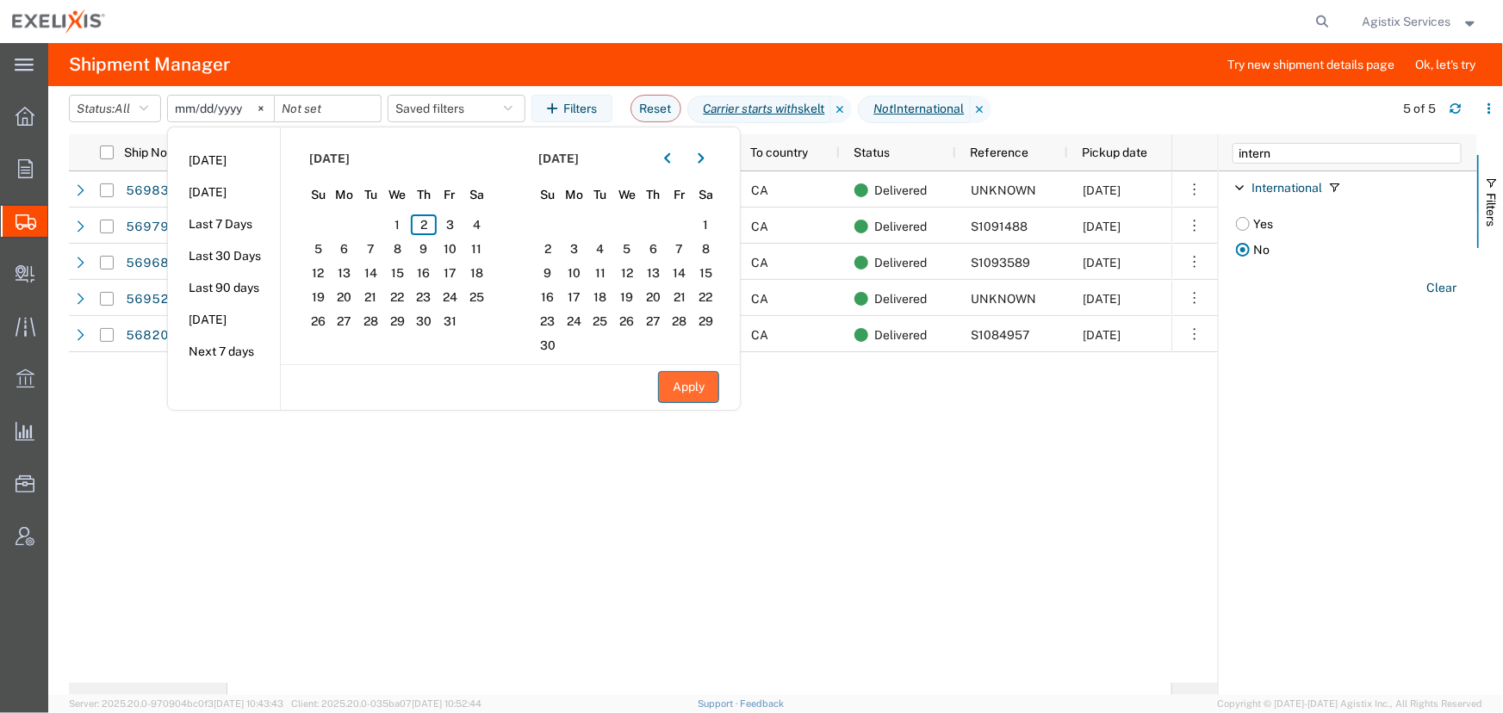
click at [688, 388] on button "Apply" at bounding box center [688, 387] width 61 height 32
type input "2024-09-01"
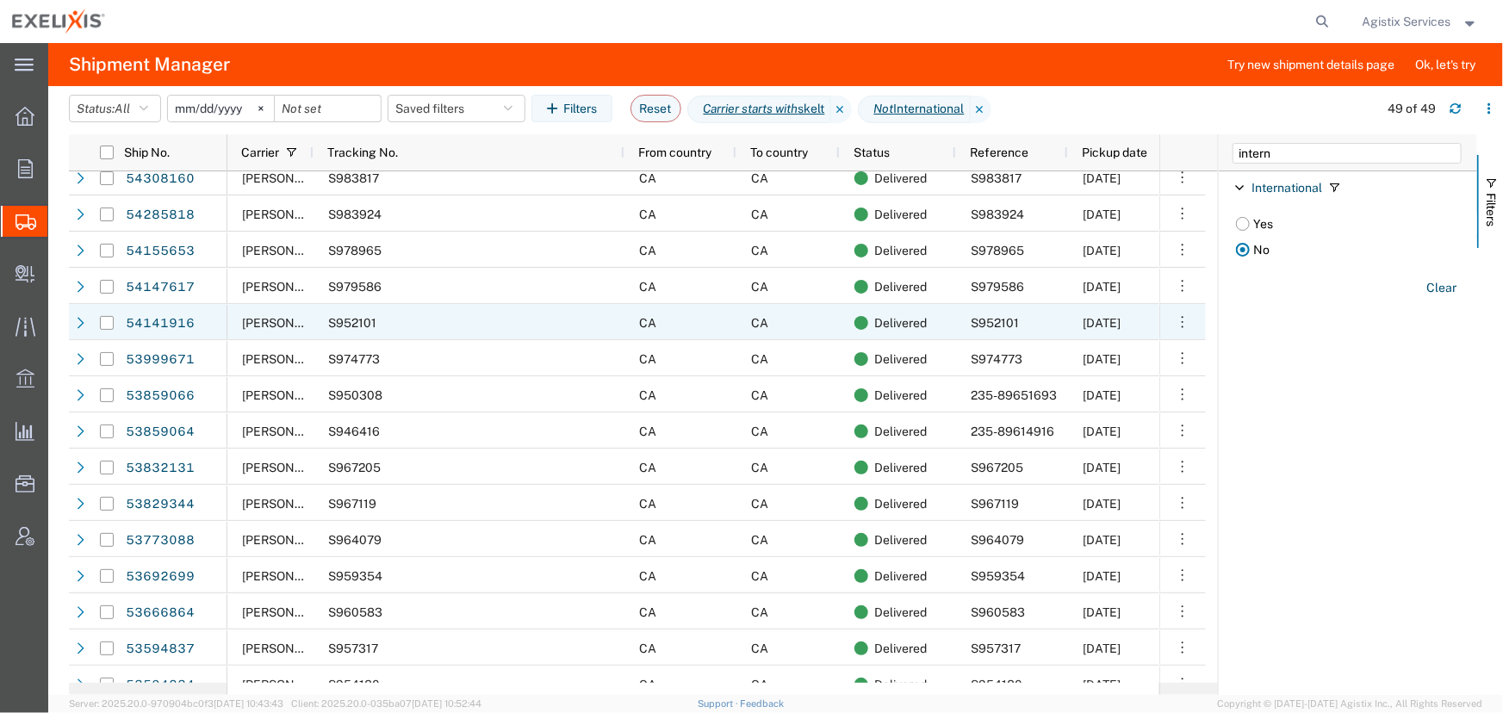
scroll to position [1260, 0]
